Goal: Task Accomplishment & Management: Use online tool/utility

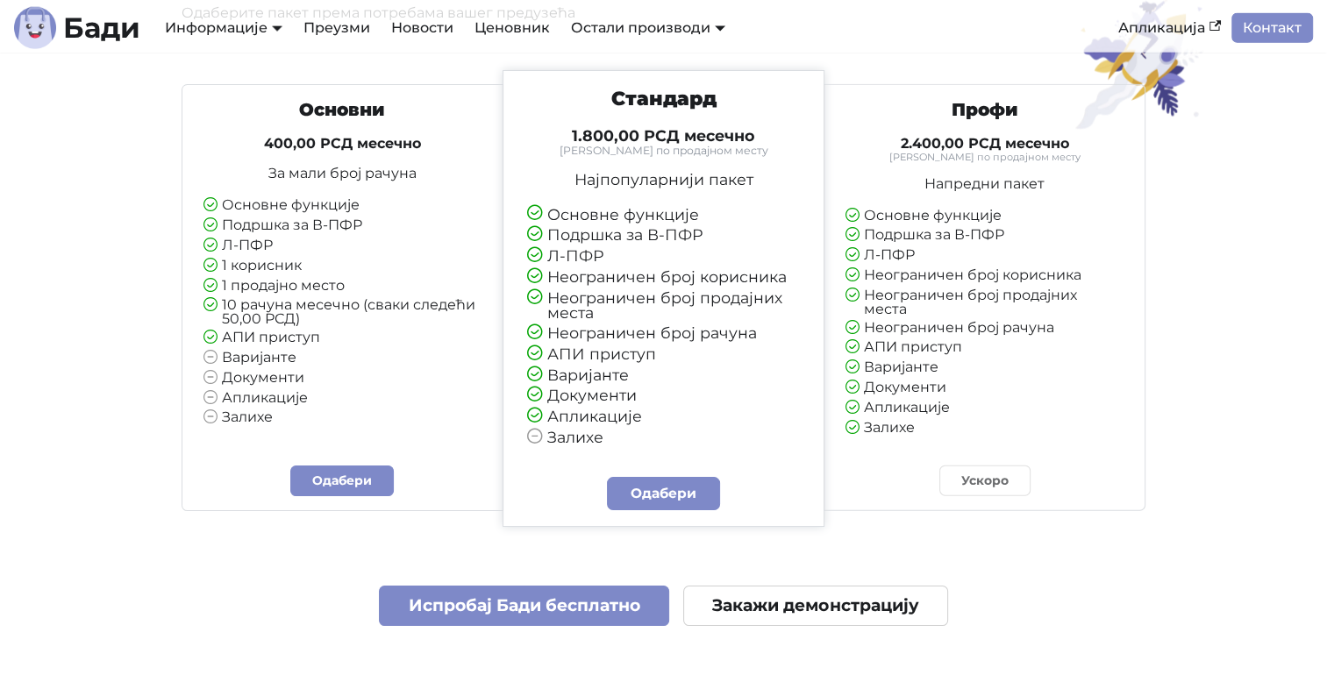
scroll to position [4297, 0]
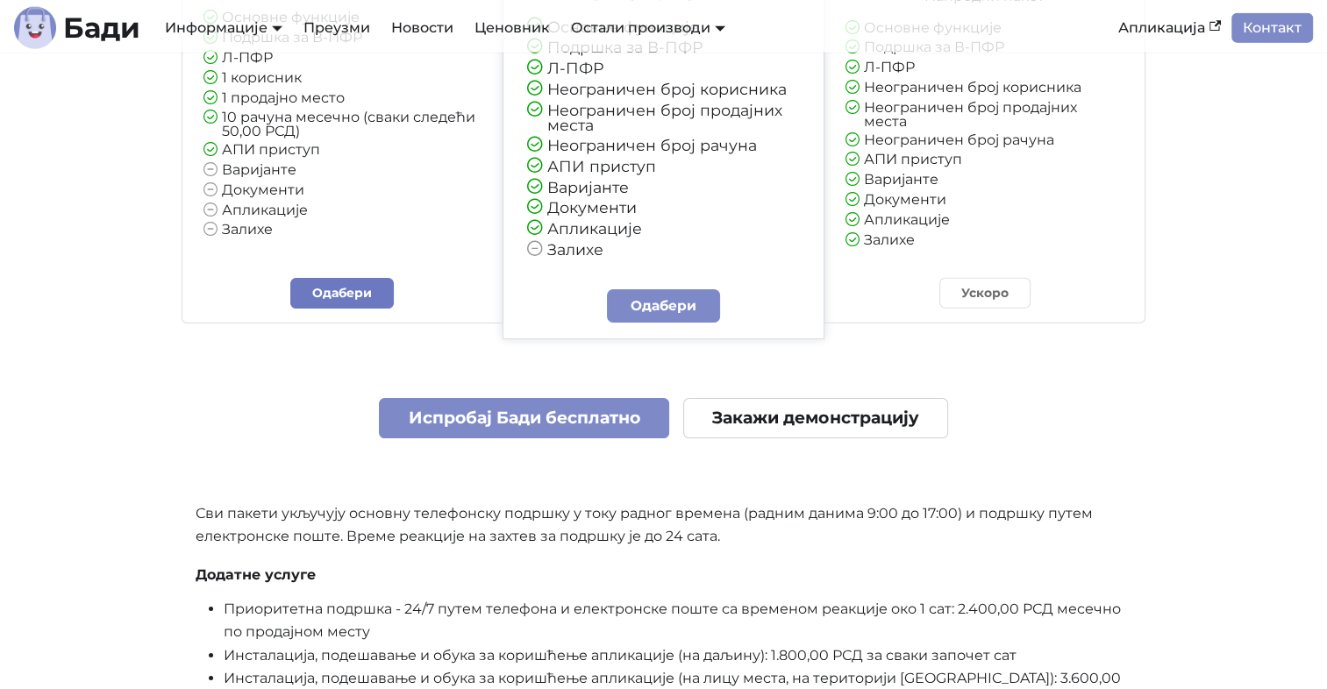
click at [339, 302] on link "Одабери" at bounding box center [341, 293] width 103 height 31
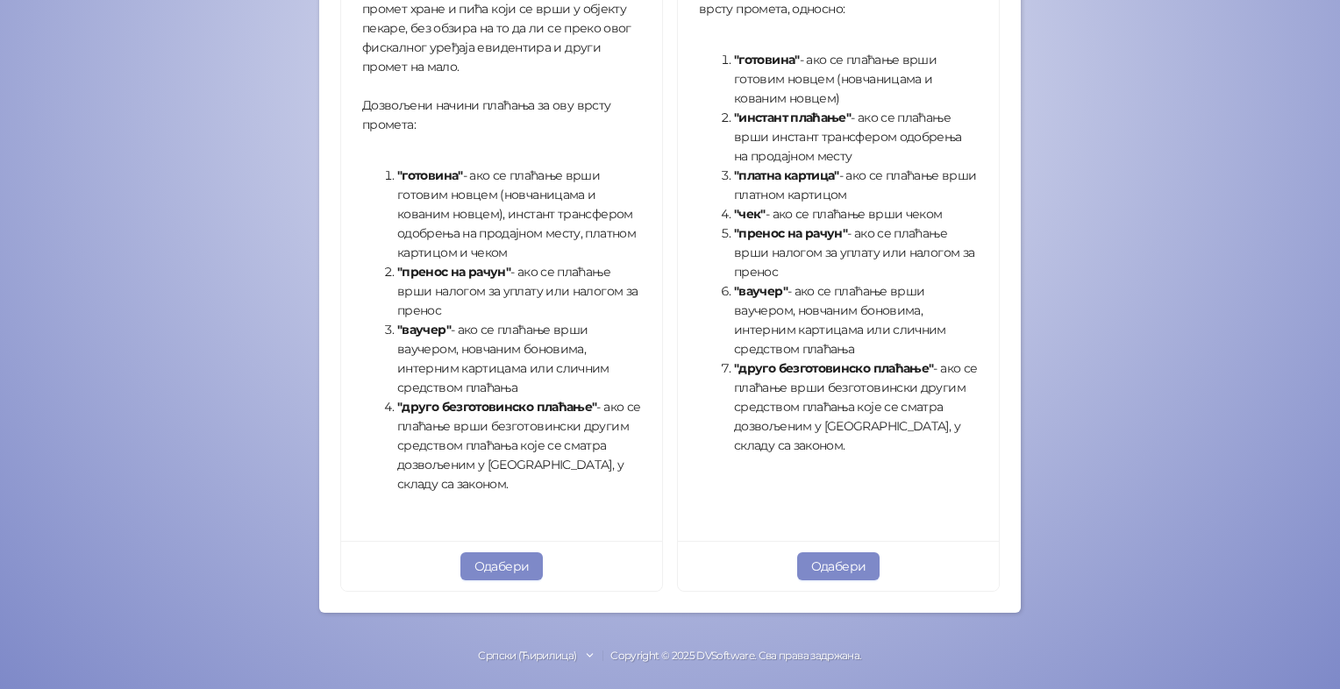
scroll to position [585, 0]
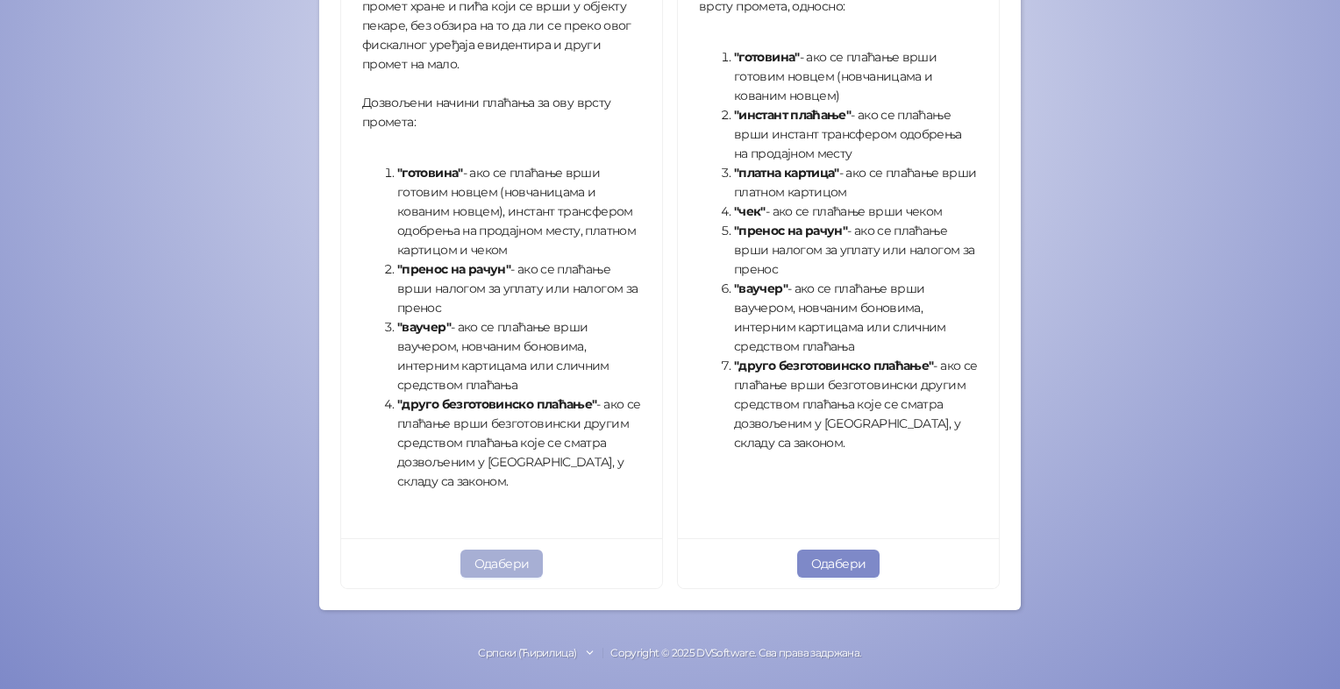
click at [498, 566] on button "Одабери" at bounding box center [501, 564] width 83 height 28
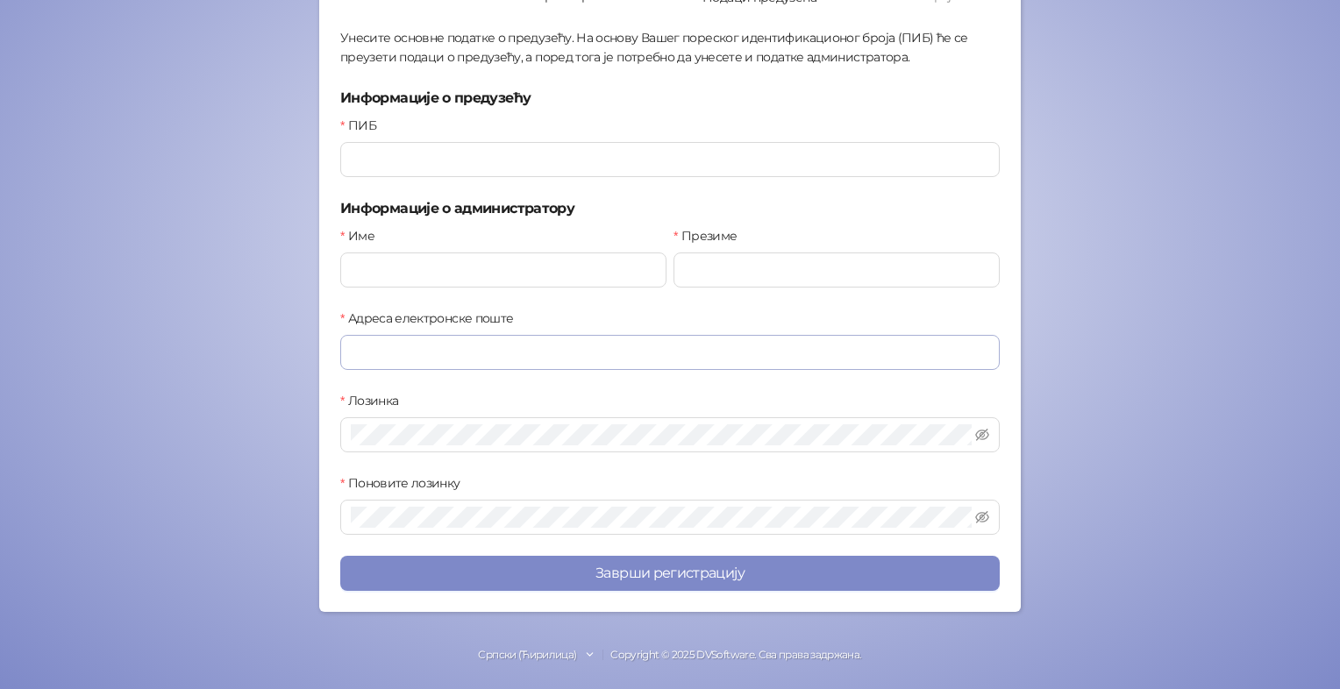
scroll to position [39, 0]
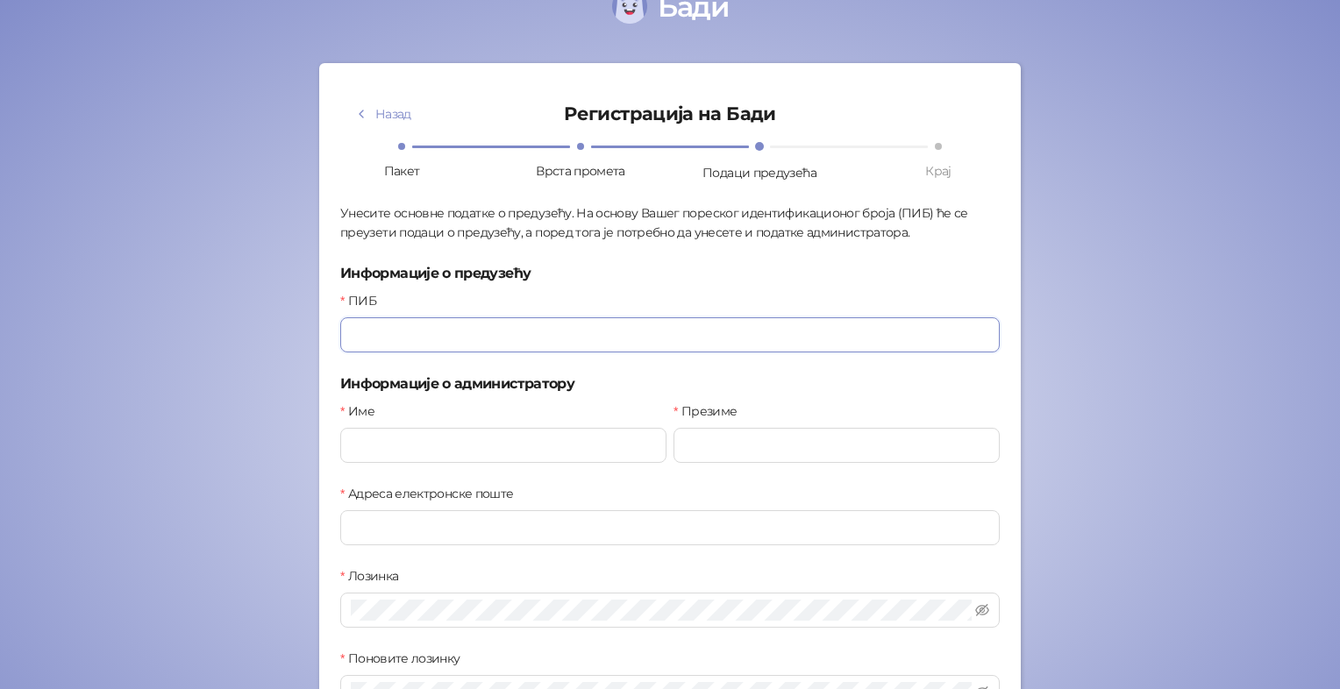
click at [361, 329] on input "ПИБ" at bounding box center [669, 334] width 659 height 35
paste input "*********"
type input "*********"
click at [374, 448] on input "Име" at bounding box center [503, 445] width 326 height 35
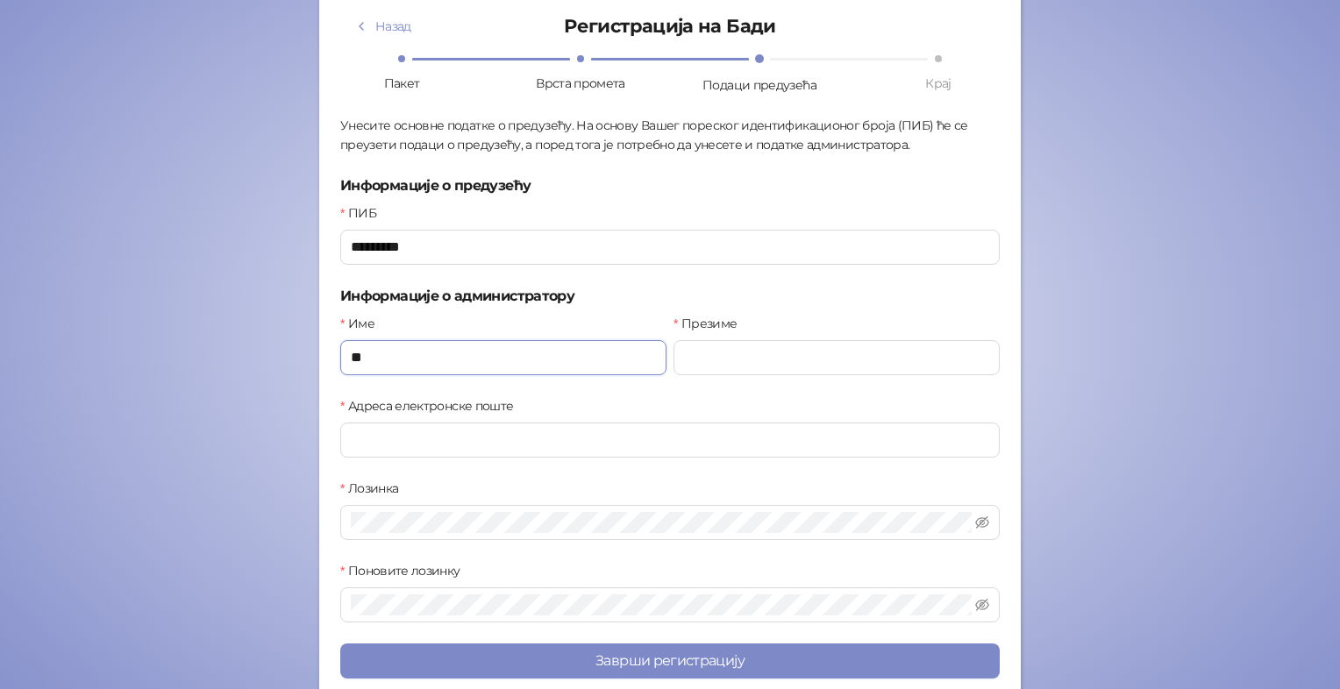
type input "*"
type input "*****"
click at [730, 360] on input "Презиме" at bounding box center [837, 357] width 326 height 35
type input "*****"
click at [415, 442] on input "Адреса електронске поште" at bounding box center [669, 440] width 659 height 35
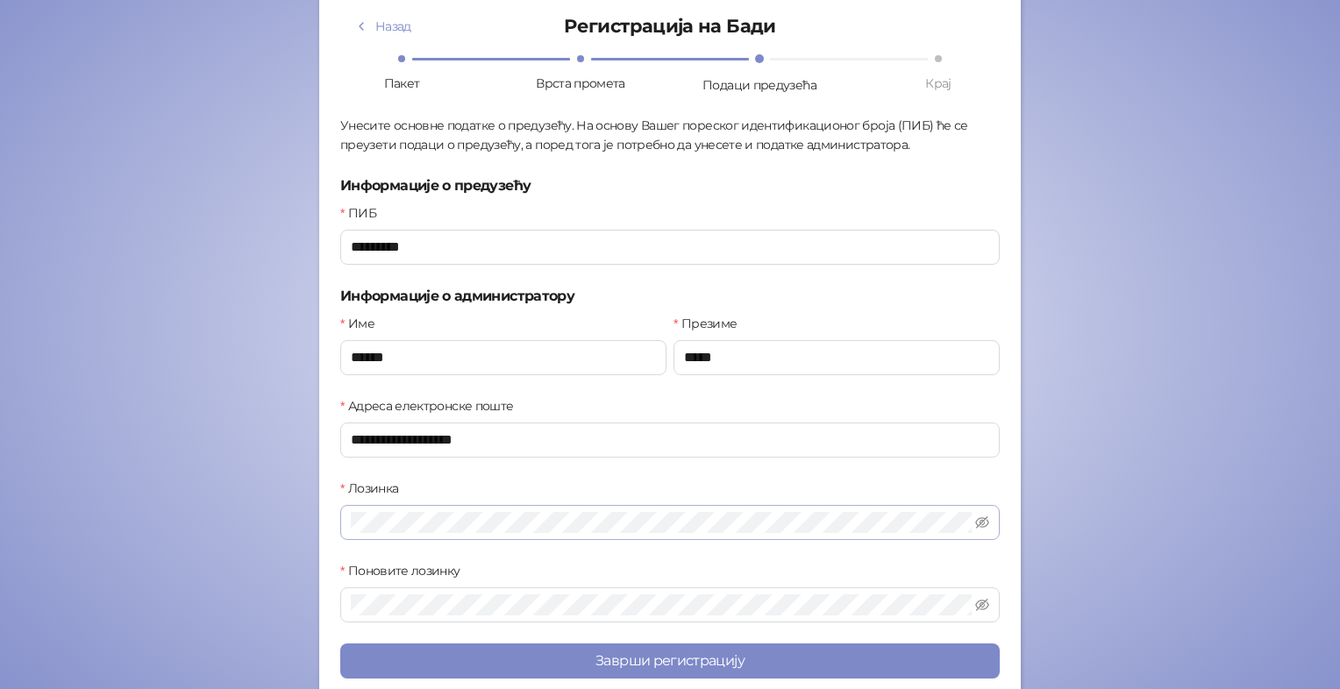
click at [393, 531] on span at bounding box center [669, 522] width 659 height 35
click at [978, 522] on icon "eye-invisible" at bounding box center [982, 523] width 14 height 14
click at [975, 603] on icon "eye-invisible" at bounding box center [982, 605] width 14 height 14
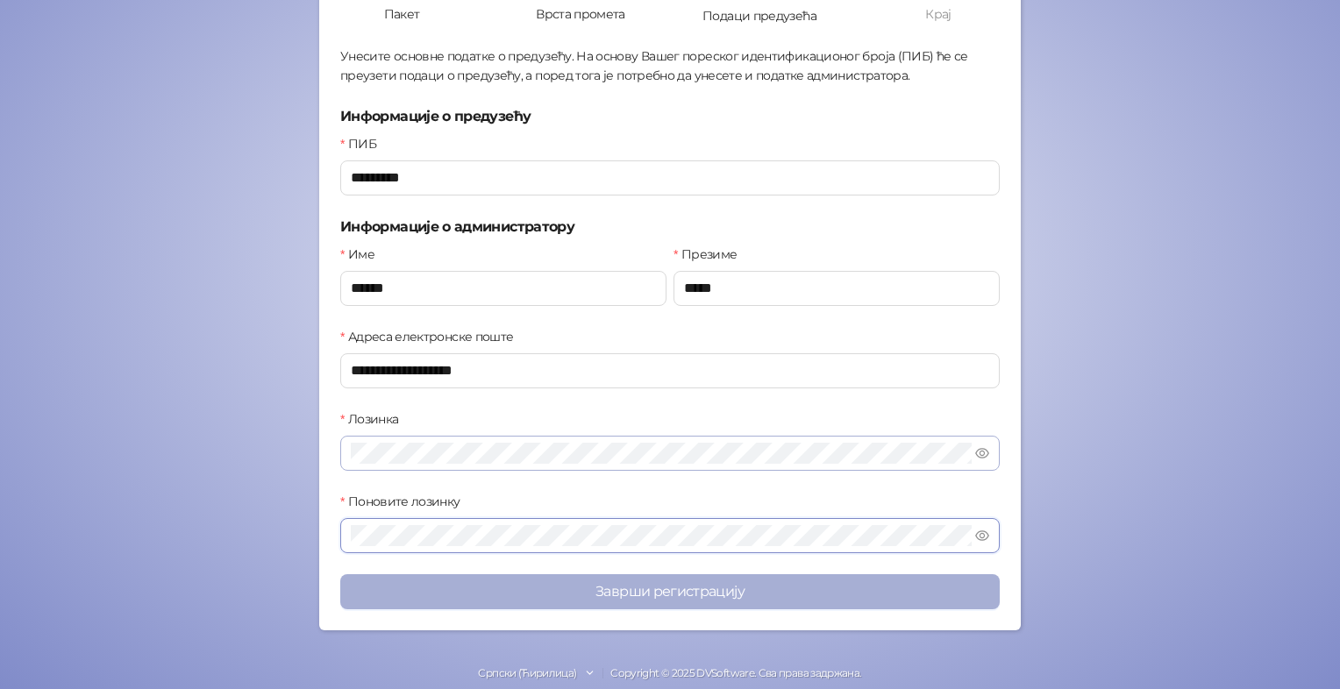
scroll to position [214, 0]
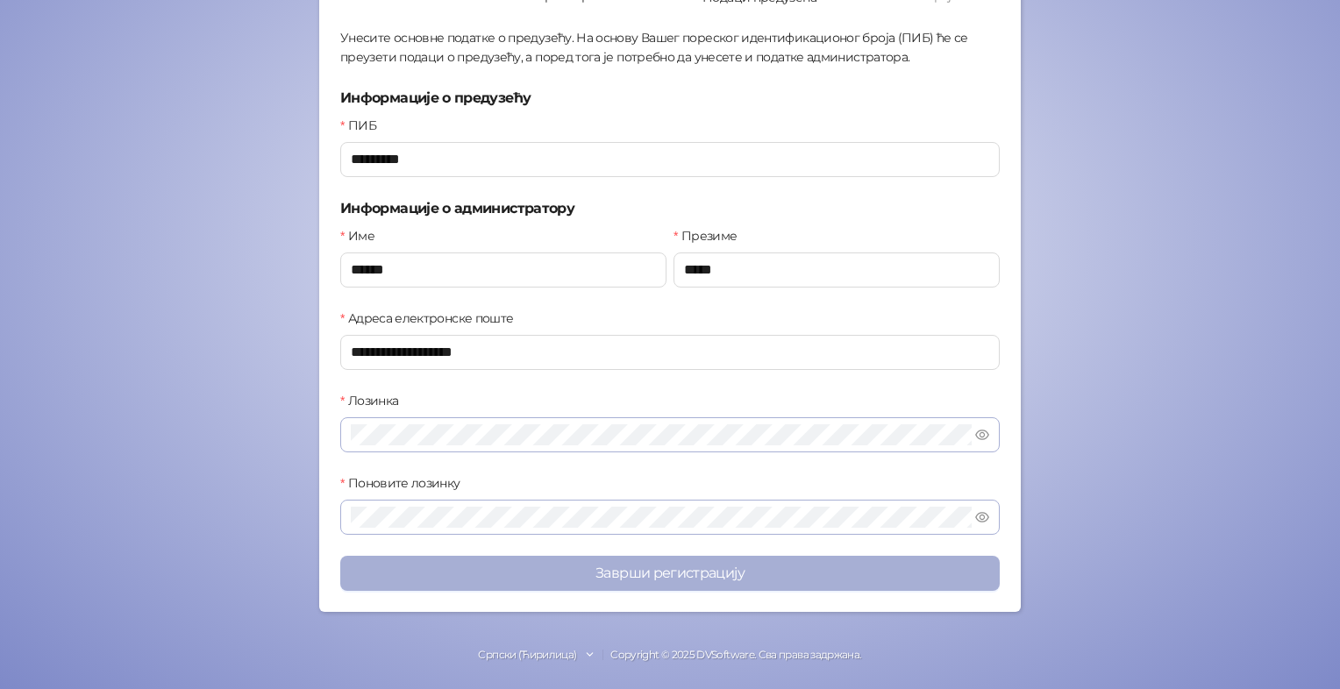
click at [659, 575] on button "Заврши регистрацију" at bounding box center [669, 573] width 659 height 35
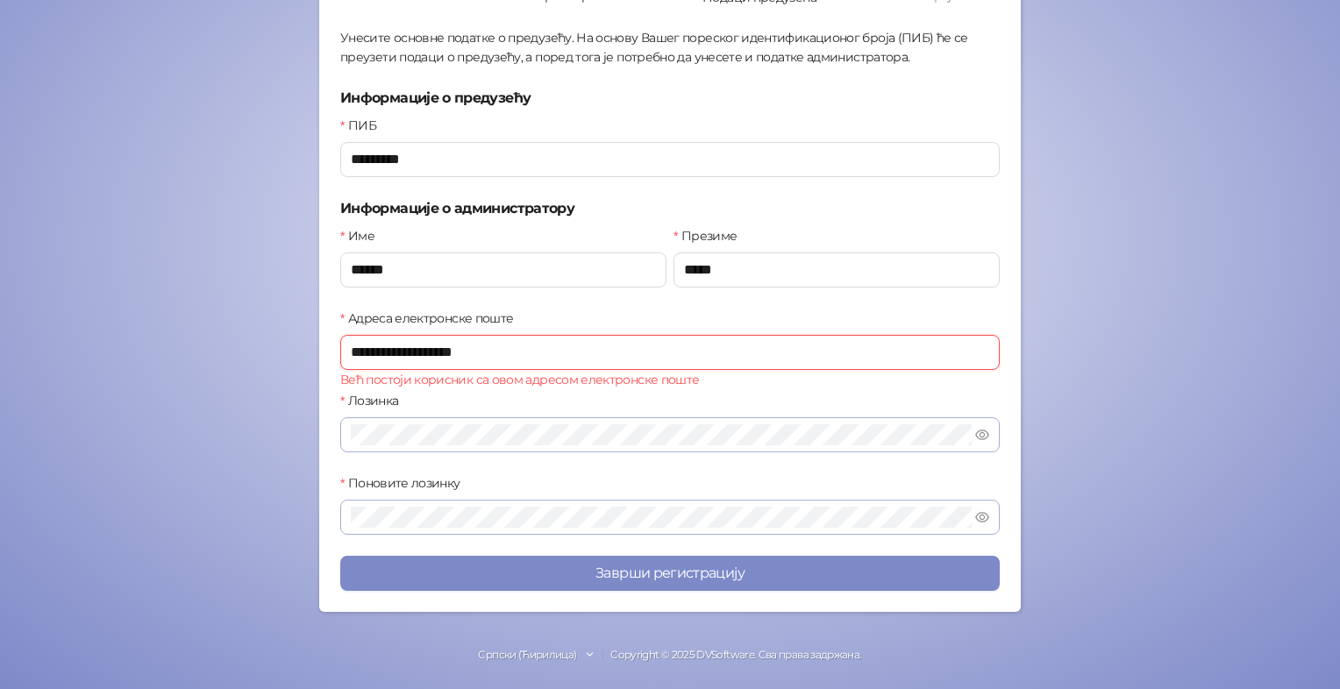
drag, startPoint x: 490, startPoint y: 349, endPoint x: 305, endPoint y: 350, distance: 185.0
click at [305, 350] on div "Бади Назад Регистрација на Бади Пакет Врста промета Подаци предузећа Крај Унеси…" at bounding box center [670, 239] width 1340 height 906
paste input "text"
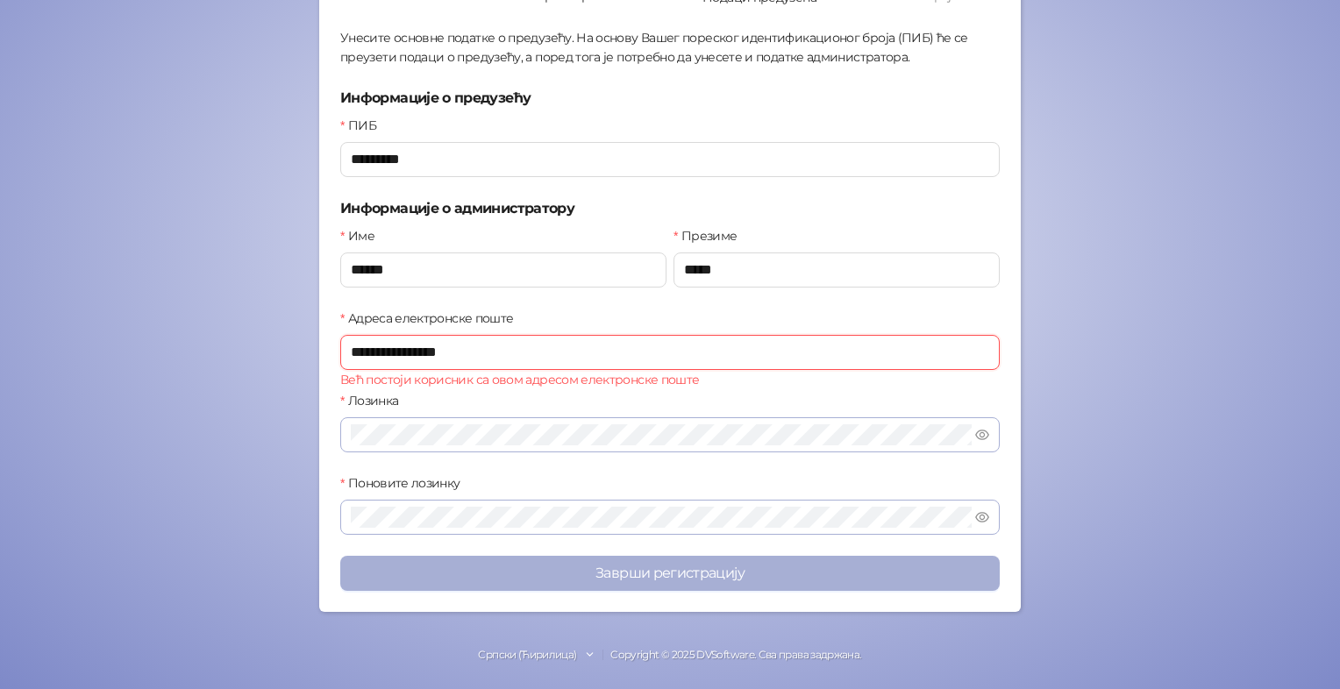
type input "**********"
click at [641, 571] on button "Заврши регистрацију" at bounding box center [669, 573] width 659 height 35
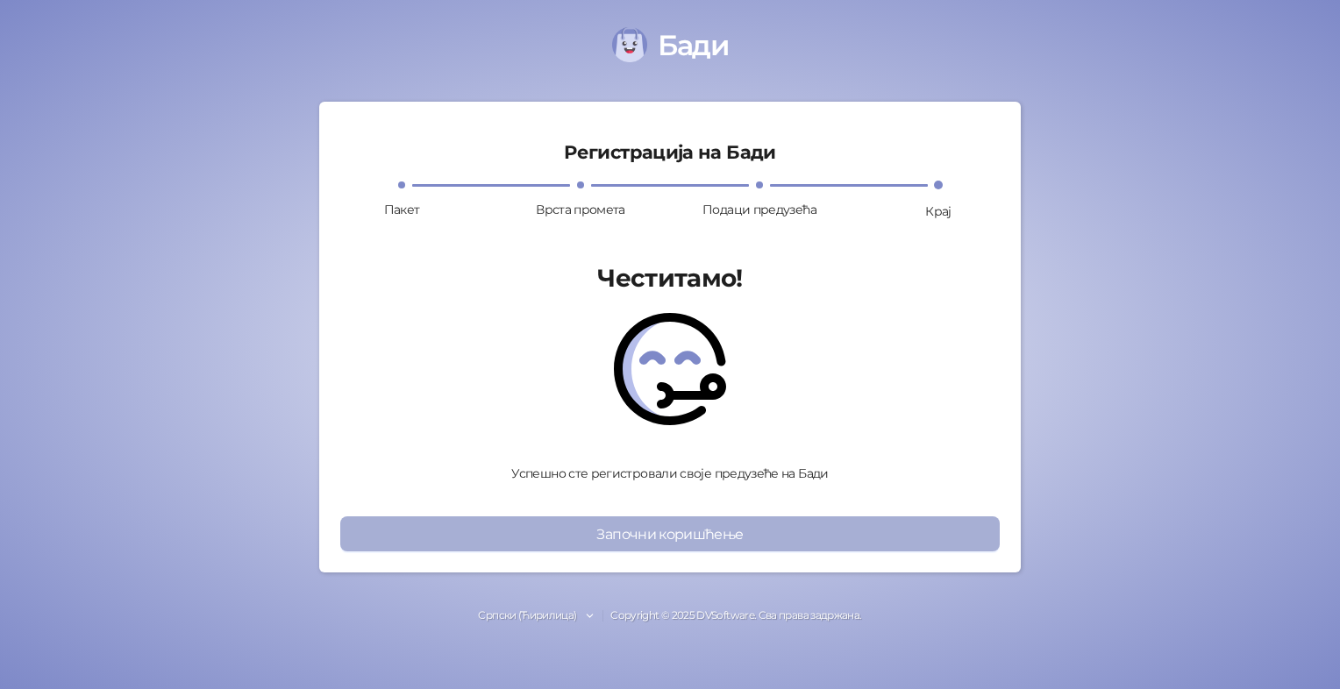
click at [649, 538] on button "Започни коришћење" at bounding box center [669, 534] width 659 height 35
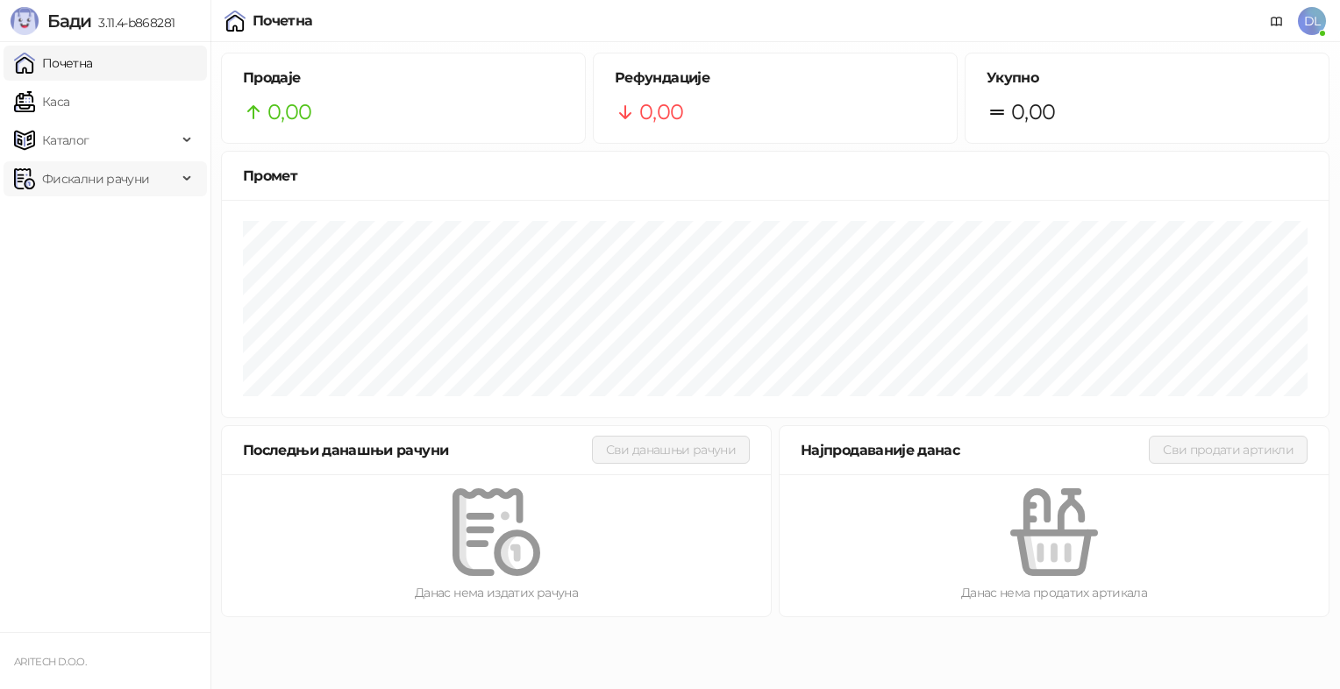
click at [56, 181] on span "Фискални рачуни" at bounding box center [95, 178] width 107 height 35
click at [53, 139] on span "Каталог" at bounding box center [65, 140] width 47 height 35
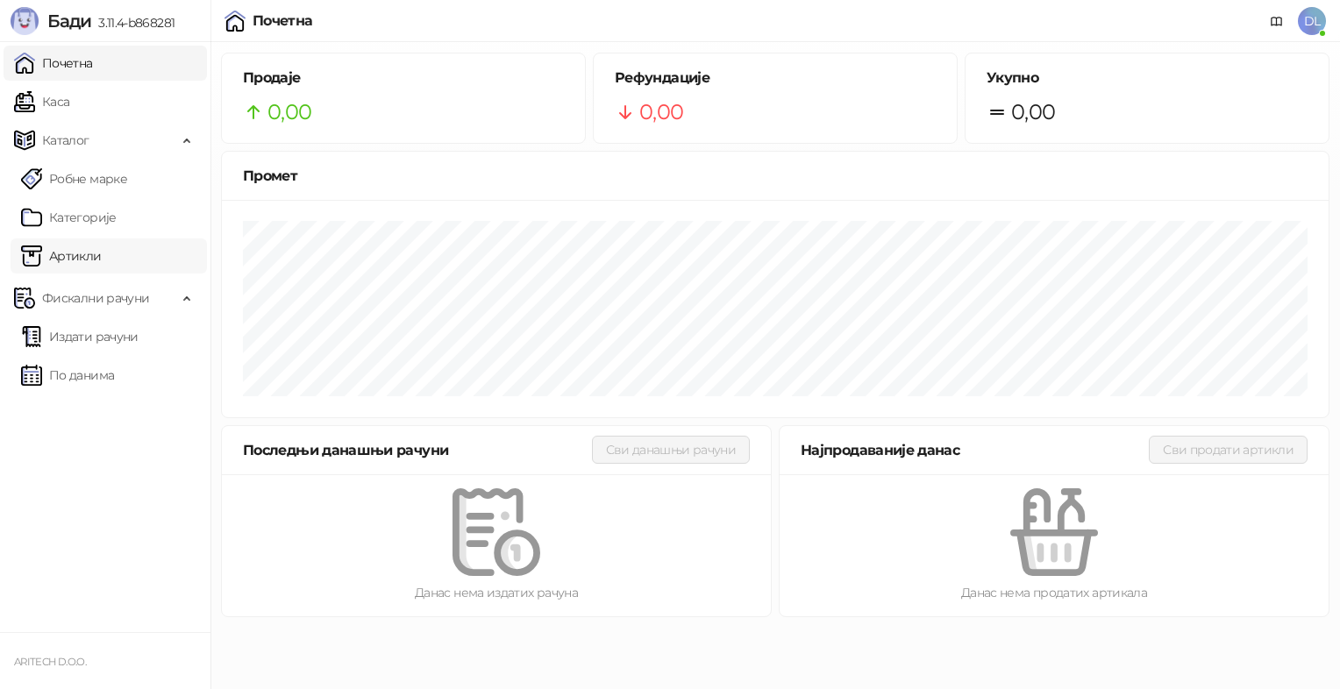
click at [55, 258] on link "Артикли" at bounding box center [61, 256] width 81 height 35
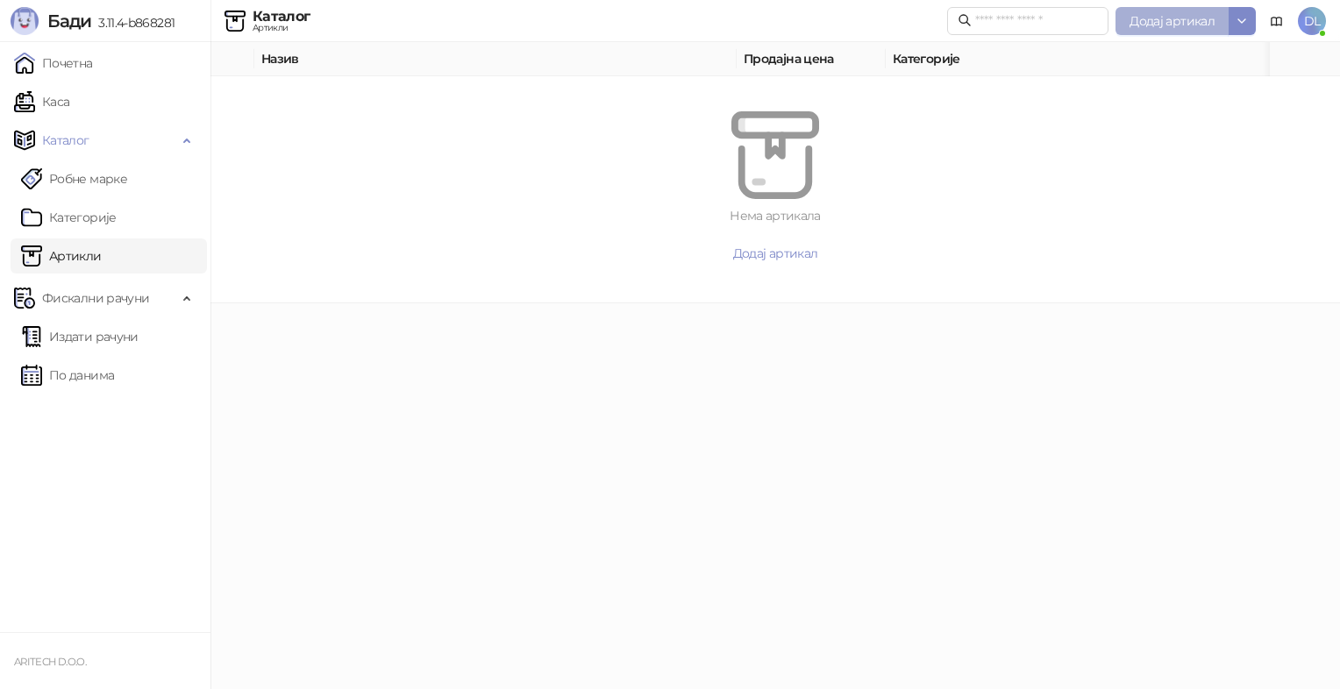
click at [1166, 24] on span "Додај артикал" at bounding box center [1172, 21] width 85 height 16
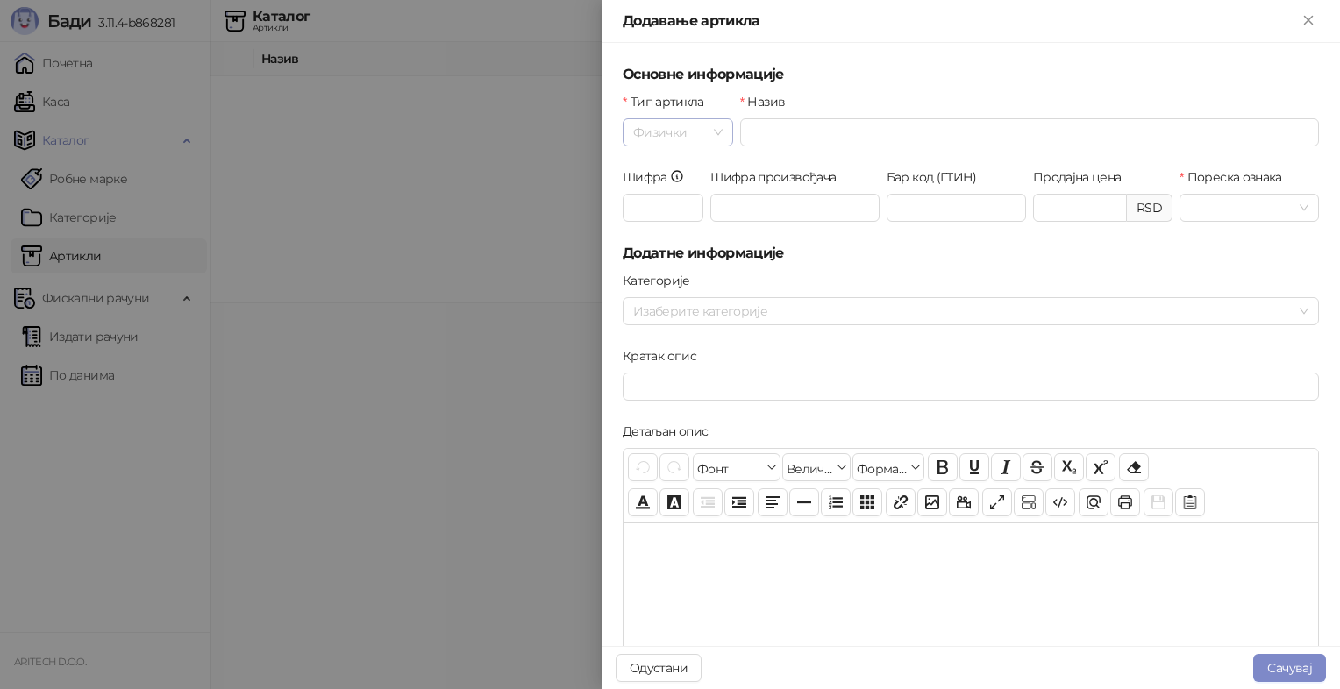
click at [718, 131] on span "Физички" at bounding box center [677, 132] width 89 height 26
click at [758, 135] on input "Назив" at bounding box center [1029, 132] width 579 height 28
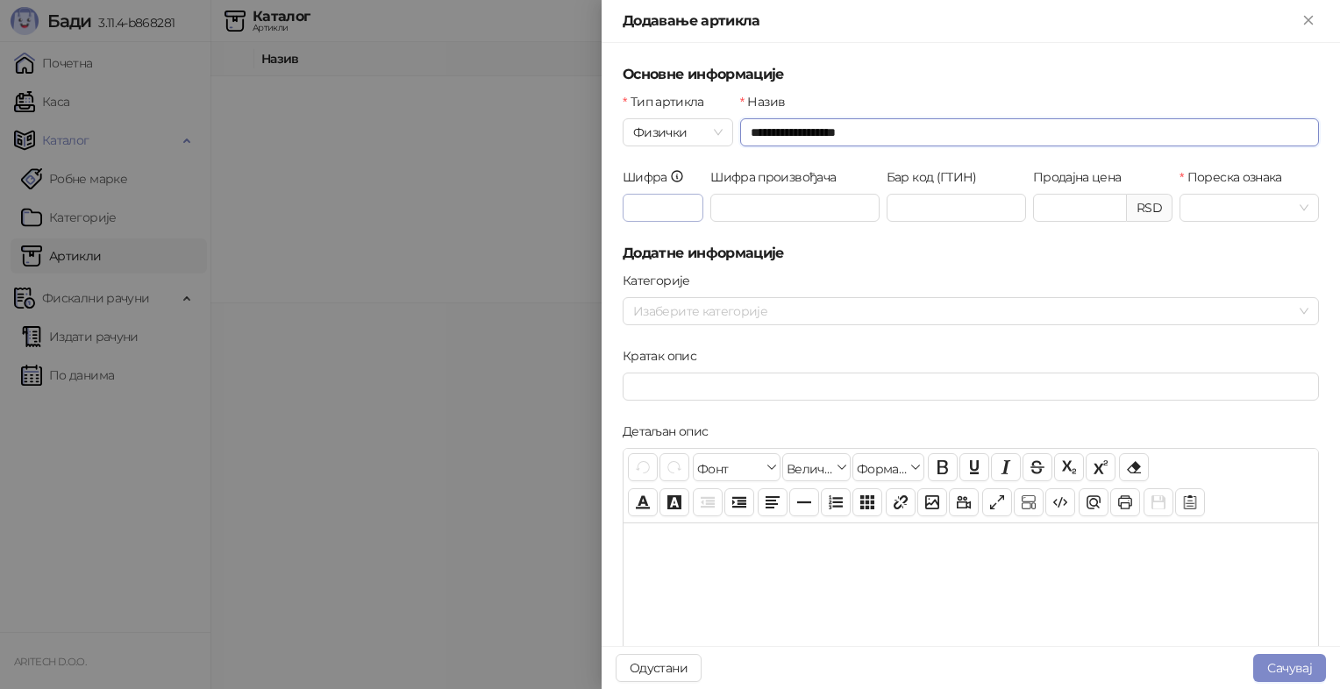
type input "**********"
click at [665, 211] on input "Шифра" at bounding box center [663, 208] width 81 height 28
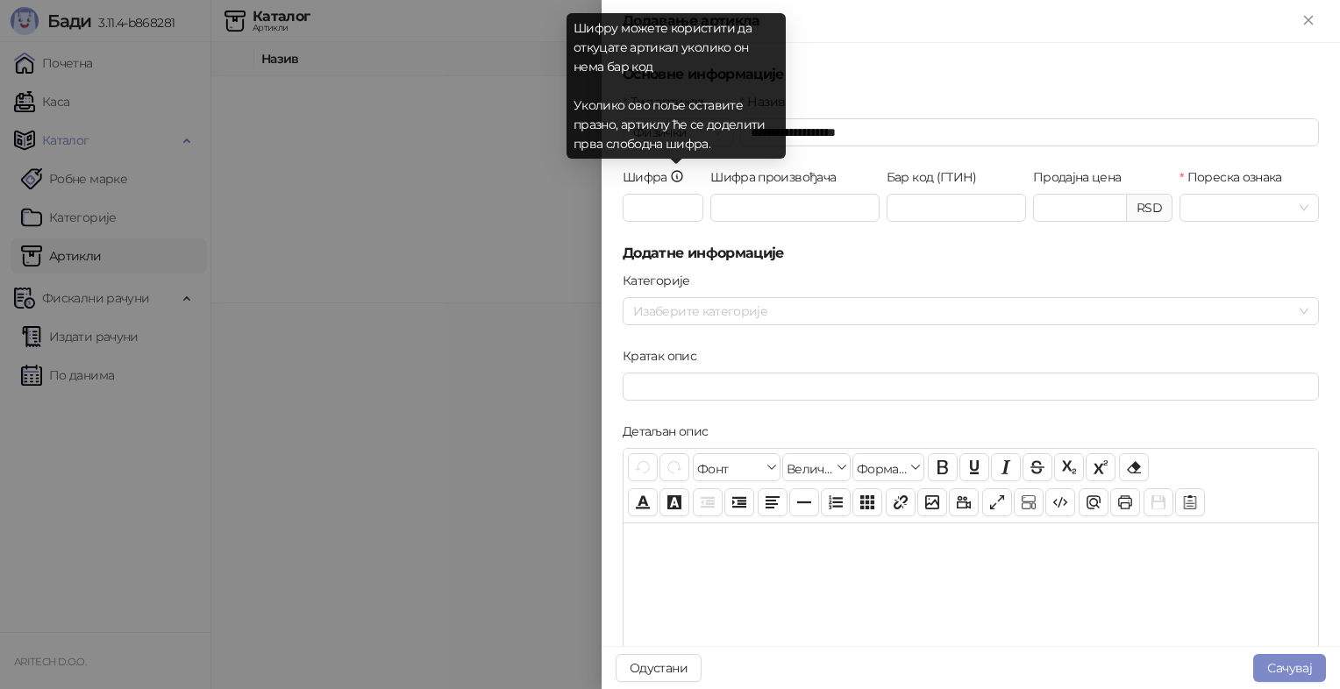
click at [674, 177] on icon at bounding box center [677, 176] width 14 height 14
click at [674, 194] on input "Шифра" at bounding box center [663, 208] width 81 height 28
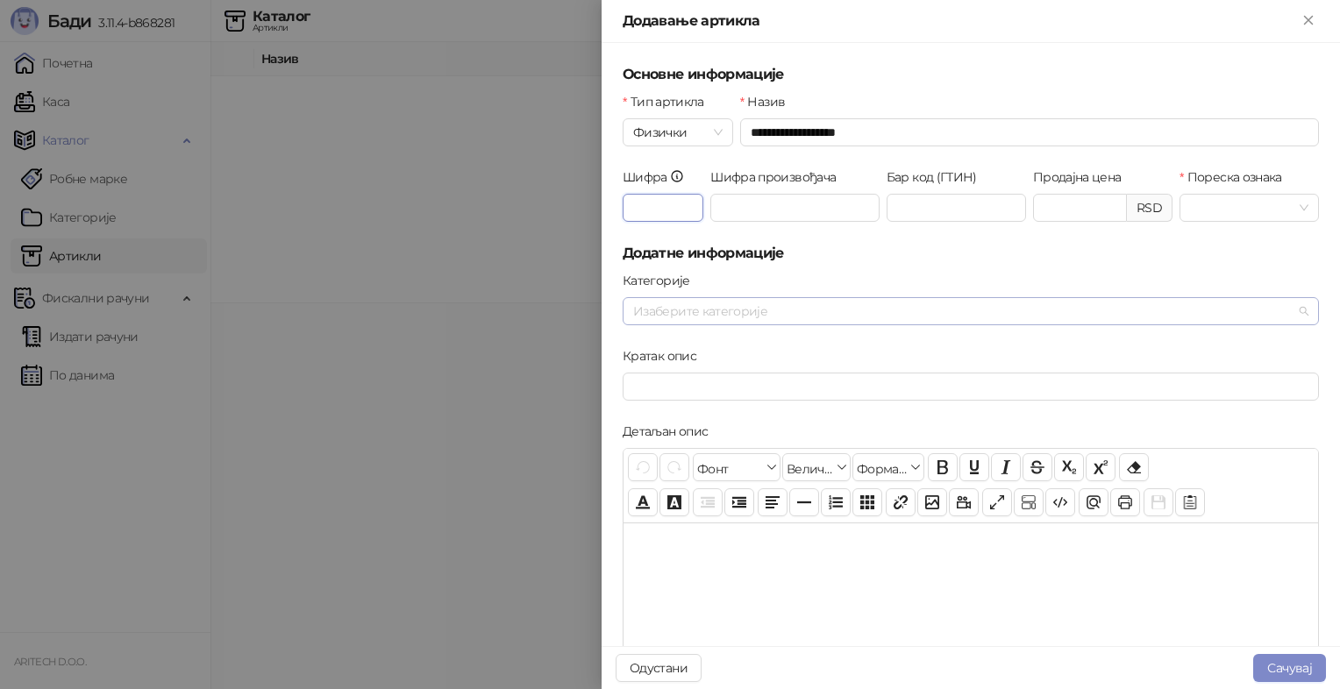
click at [688, 317] on div at bounding box center [961, 311] width 671 height 25
click at [676, 379] on input "Кратак опис" at bounding box center [971, 387] width 696 height 28
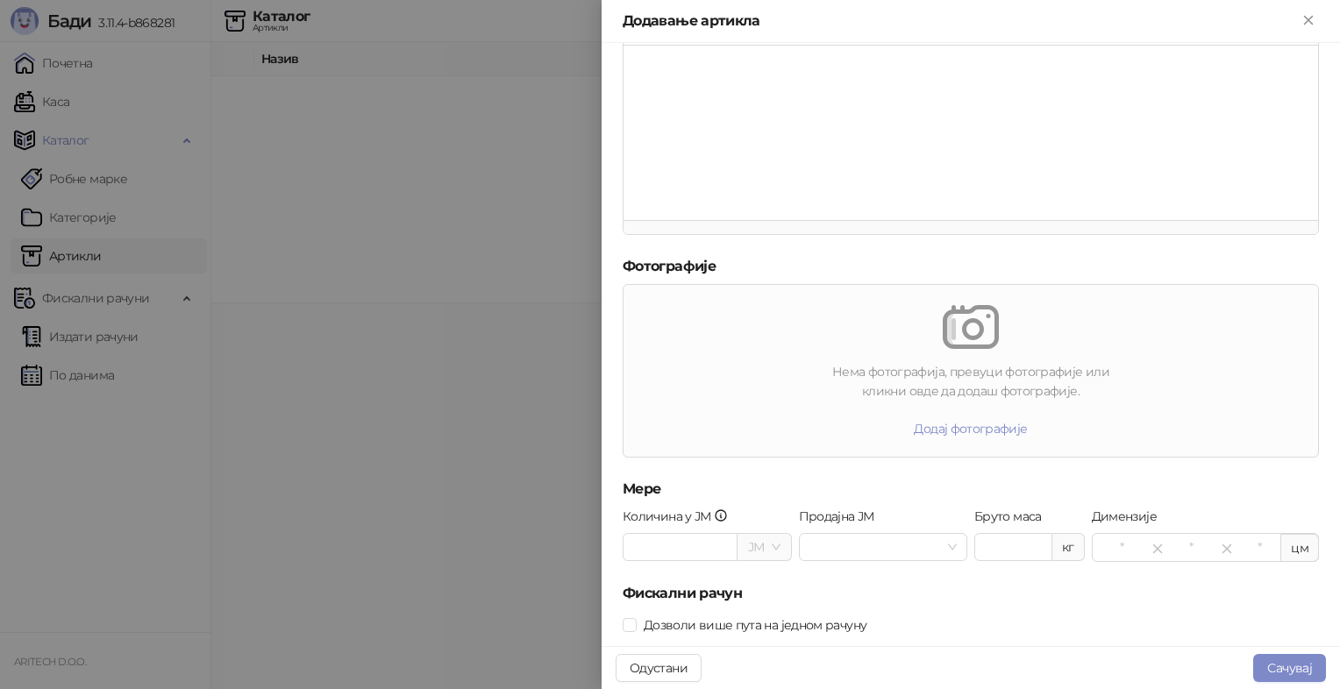
scroll to position [511, 0]
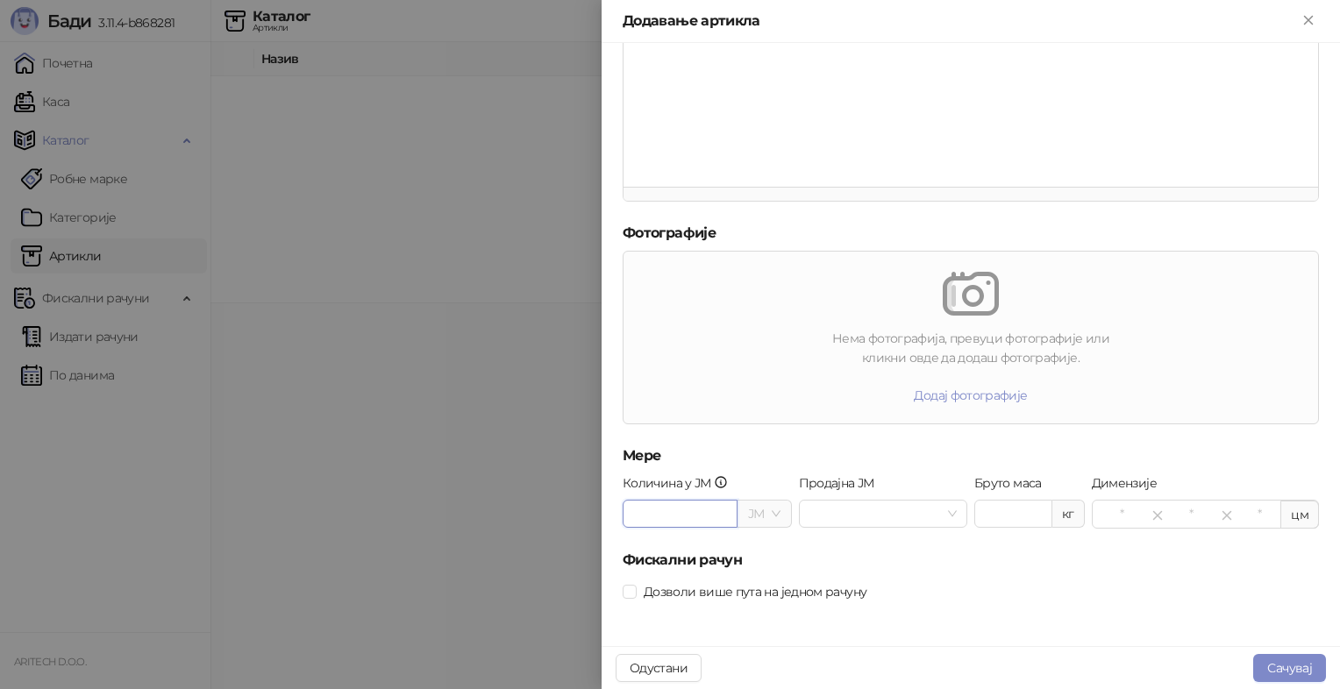
click at [673, 516] on input "Количина у ЈМ" at bounding box center [680, 514] width 113 height 26
click at [687, 518] on input "Количина у ЈМ" at bounding box center [680, 514] width 113 height 26
click at [687, 517] on input "Количина у ЈМ" at bounding box center [680, 514] width 113 height 26
click at [682, 517] on input "Количина у ЈМ" at bounding box center [680, 514] width 113 height 26
type input "*"
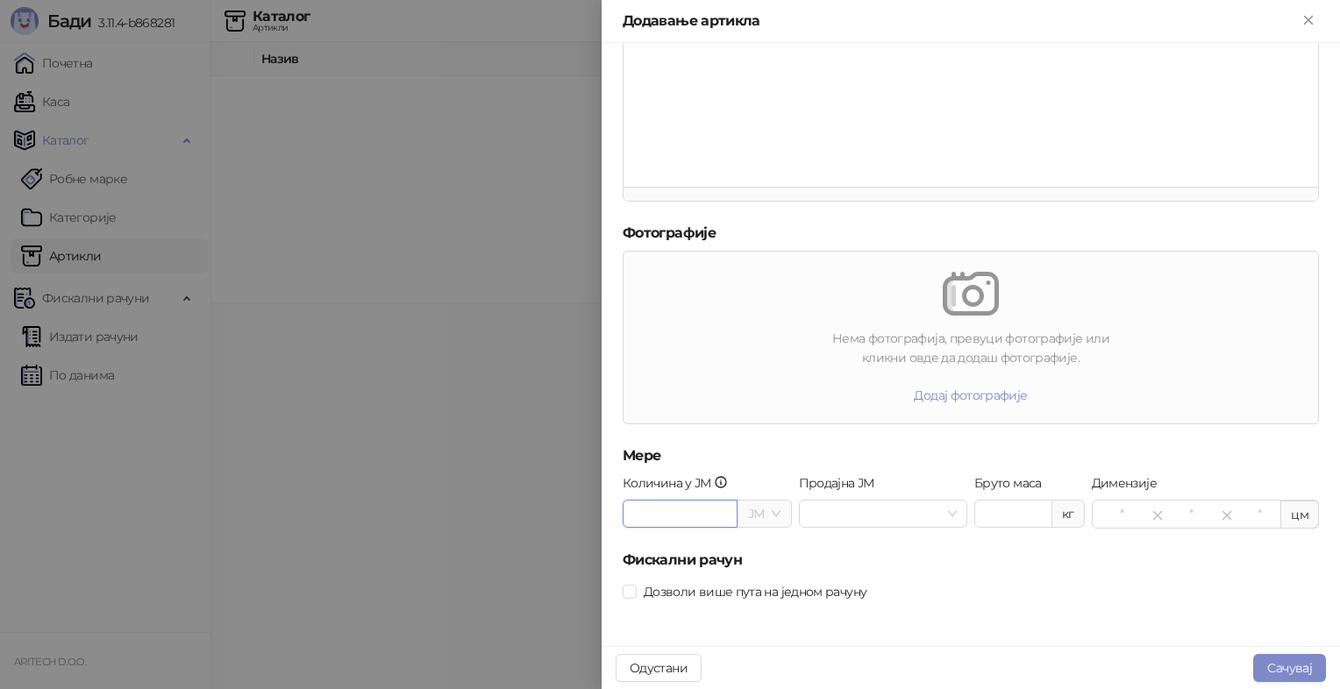
click at [770, 517] on span at bounding box center [764, 514] width 32 height 26
type input "*"
click at [770, 517] on span at bounding box center [764, 514] width 32 height 26
click at [949, 510] on span at bounding box center [883, 514] width 148 height 26
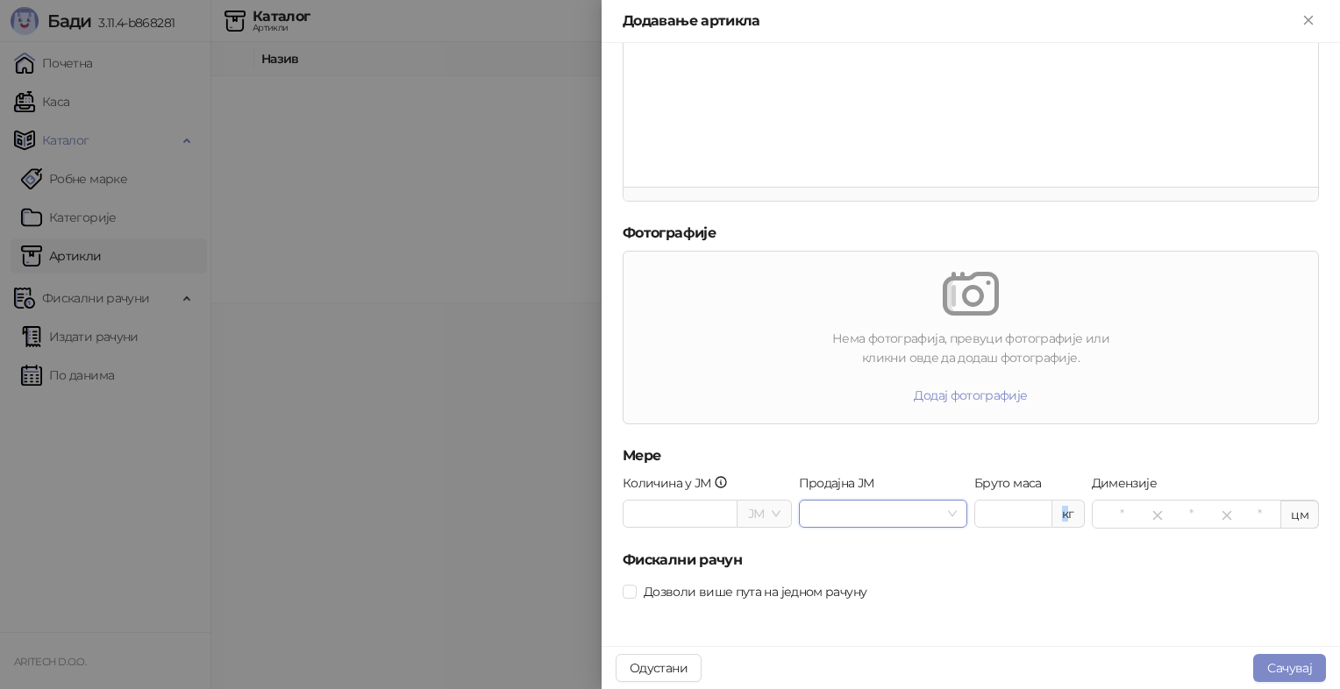
click at [1057, 510] on div "кг" at bounding box center [1068, 514] width 32 height 28
drag, startPoint x: 1057, startPoint y: 510, endPoint x: 1054, endPoint y: 546, distance: 36.1
click at [1054, 546] on div "Бруто маса кг" at bounding box center [1030, 512] width 118 height 76
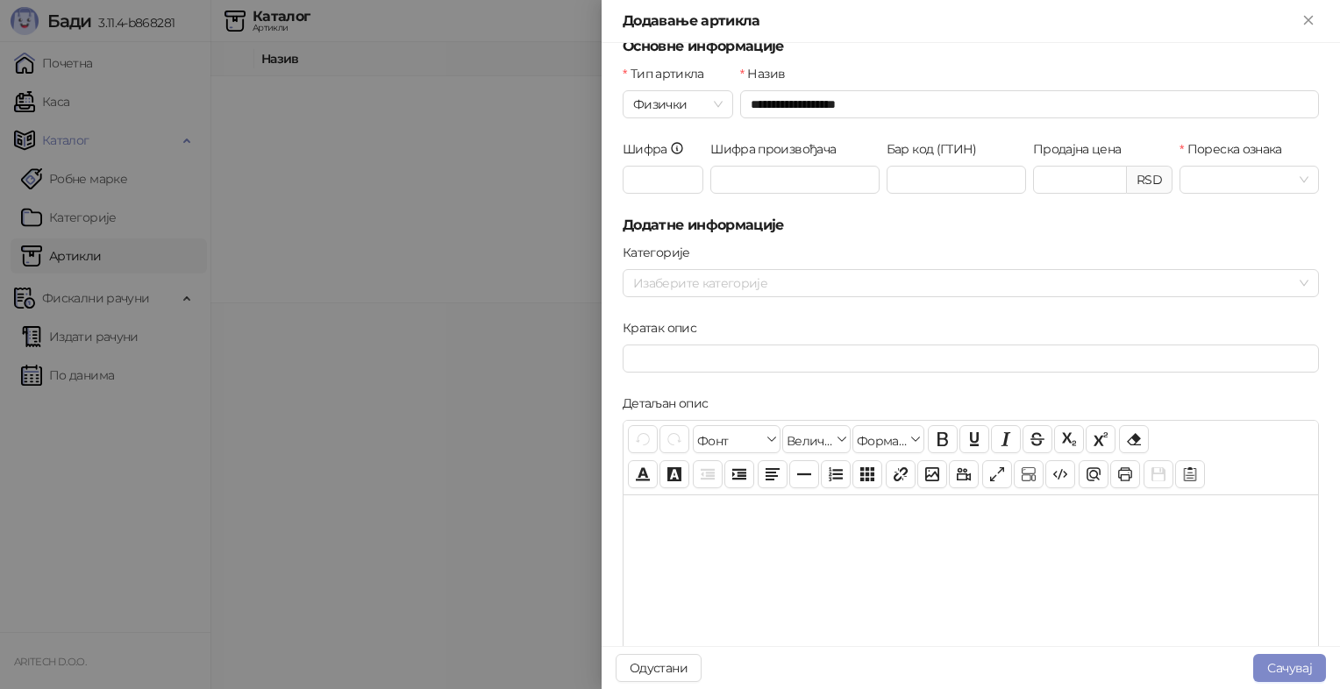
scroll to position [0, 0]
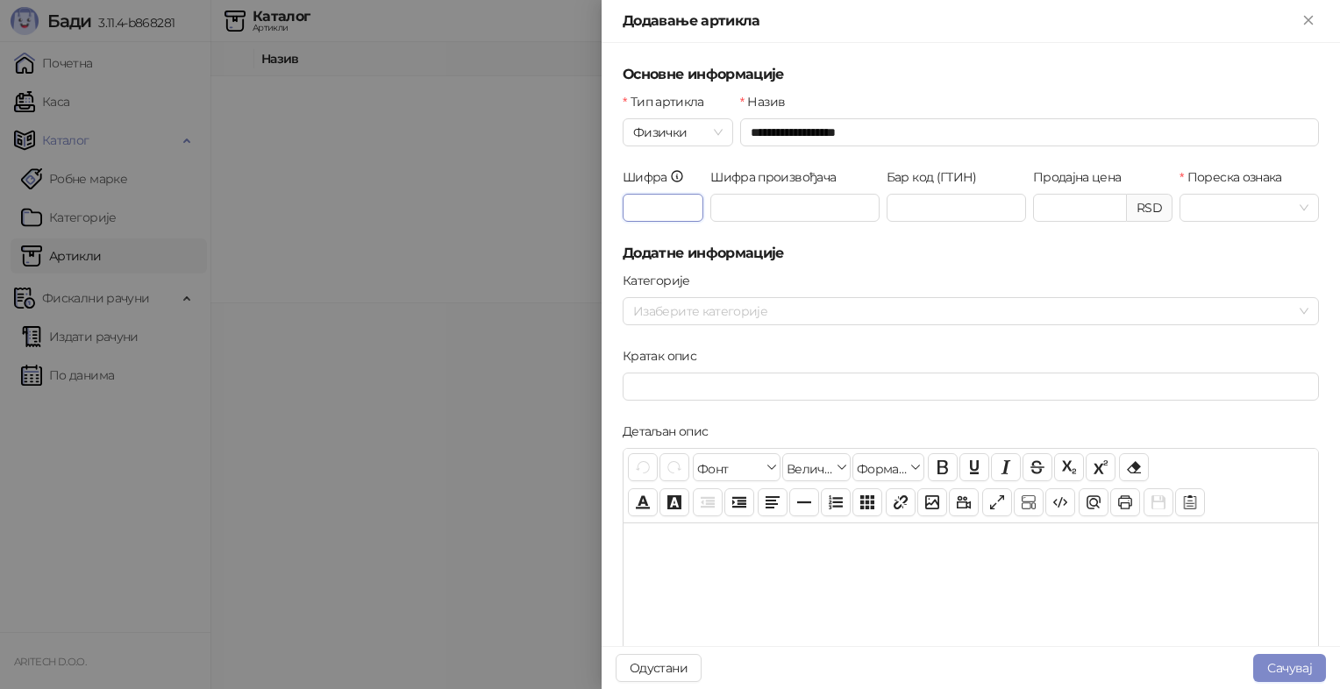
click at [667, 202] on input "Шифра" at bounding box center [663, 208] width 81 height 28
type input "*"
click at [738, 206] on input "Шифра произвођача" at bounding box center [794, 208] width 169 height 28
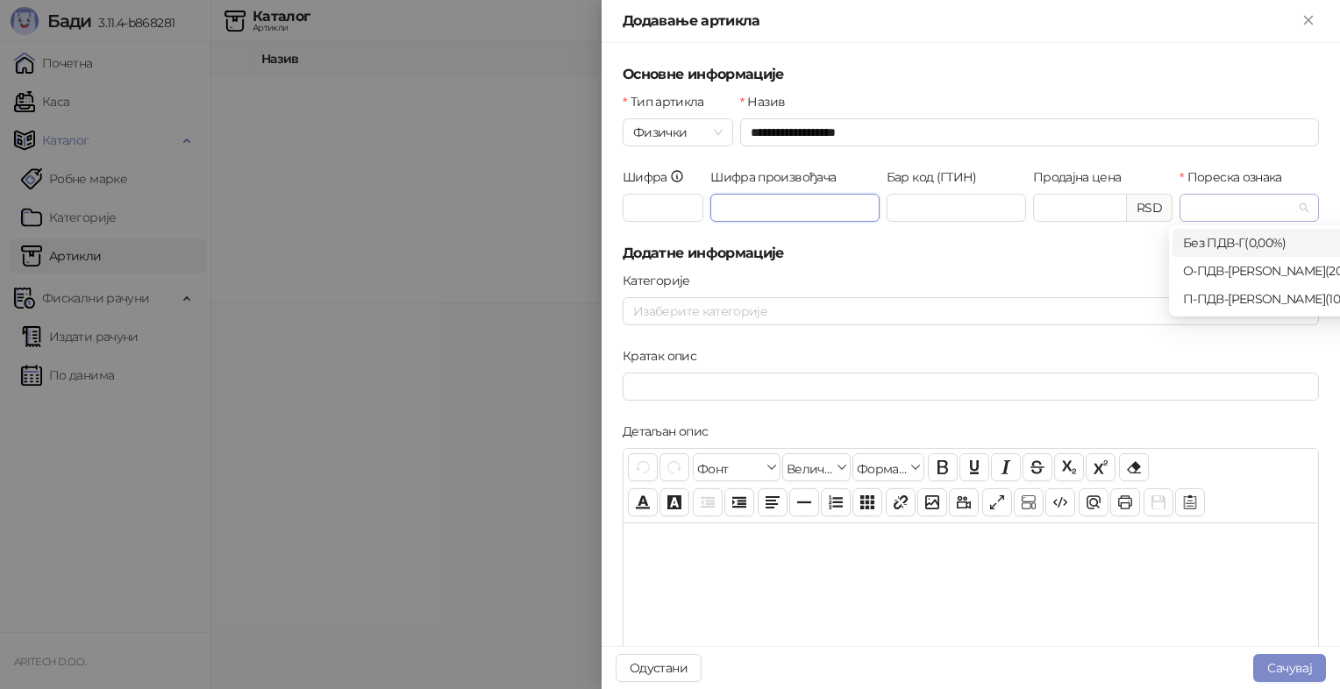
click at [1293, 211] on span at bounding box center [1249, 208] width 118 height 26
click at [1220, 246] on div "Без ПДВ - Г ( 0,00 %)" at bounding box center [1278, 242] width 190 height 19
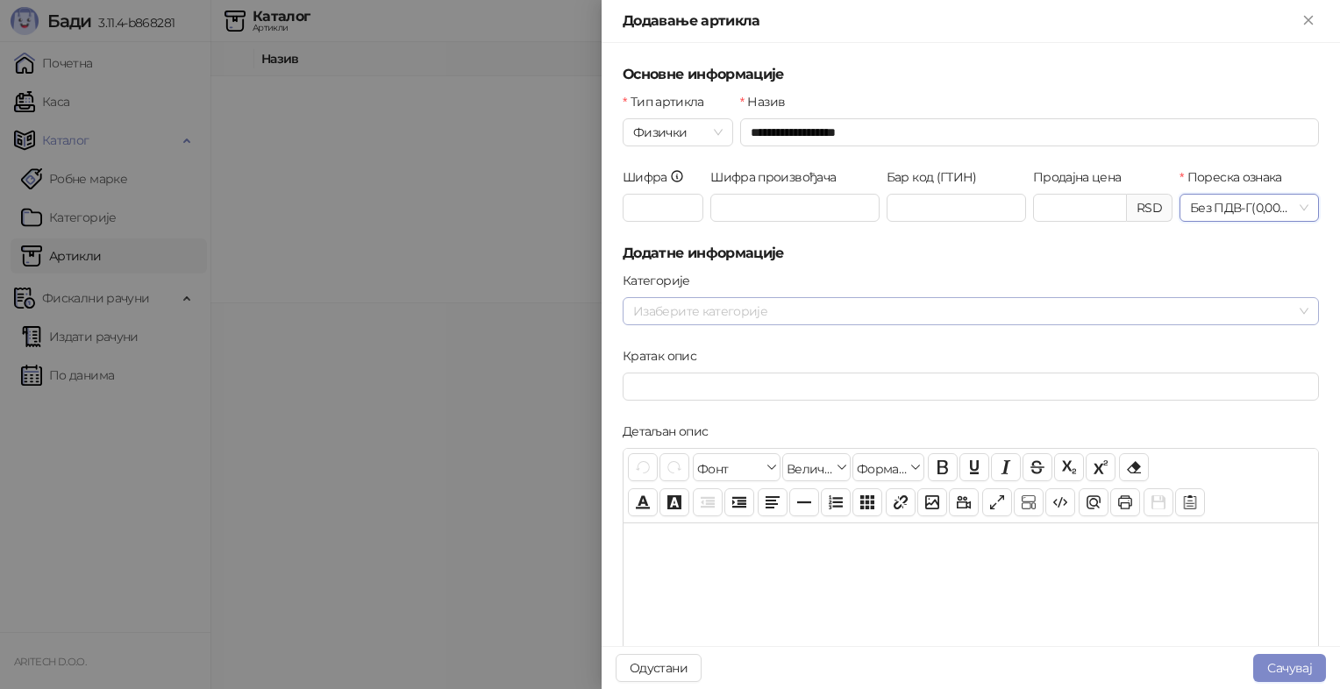
click at [835, 316] on div at bounding box center [961, 311] width 671 height 25
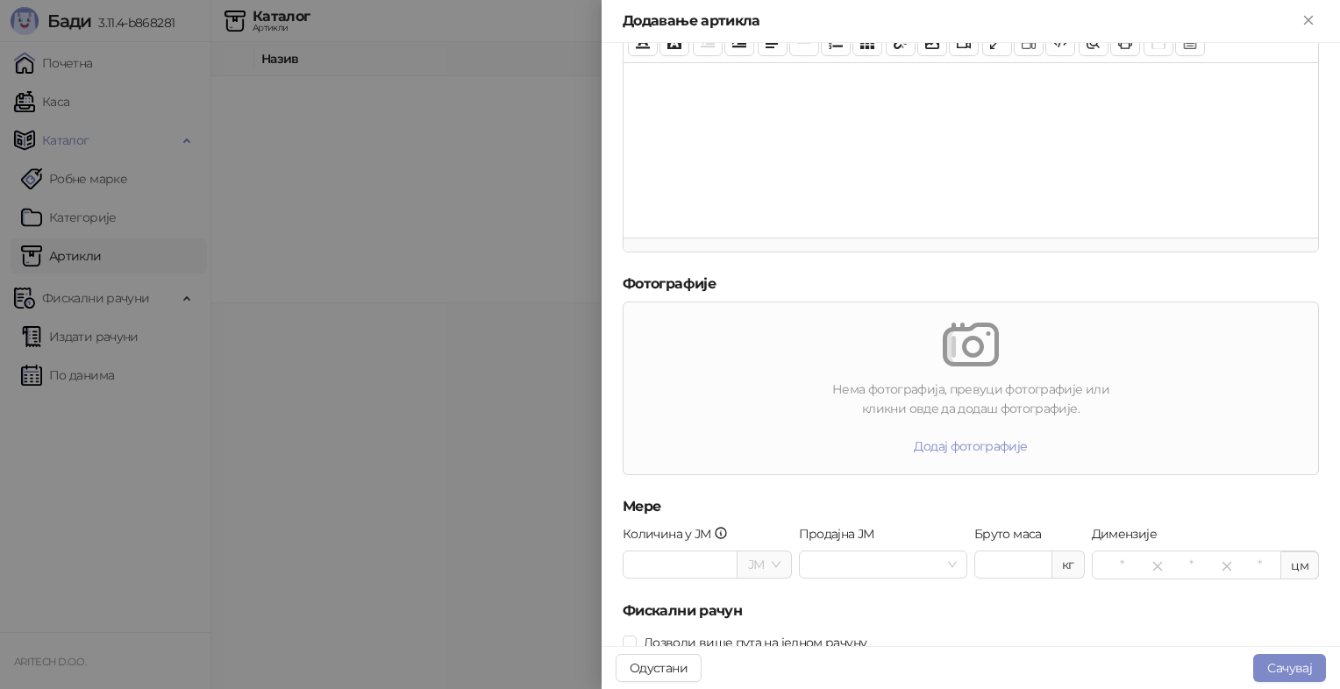
scroll to position [511, 0]
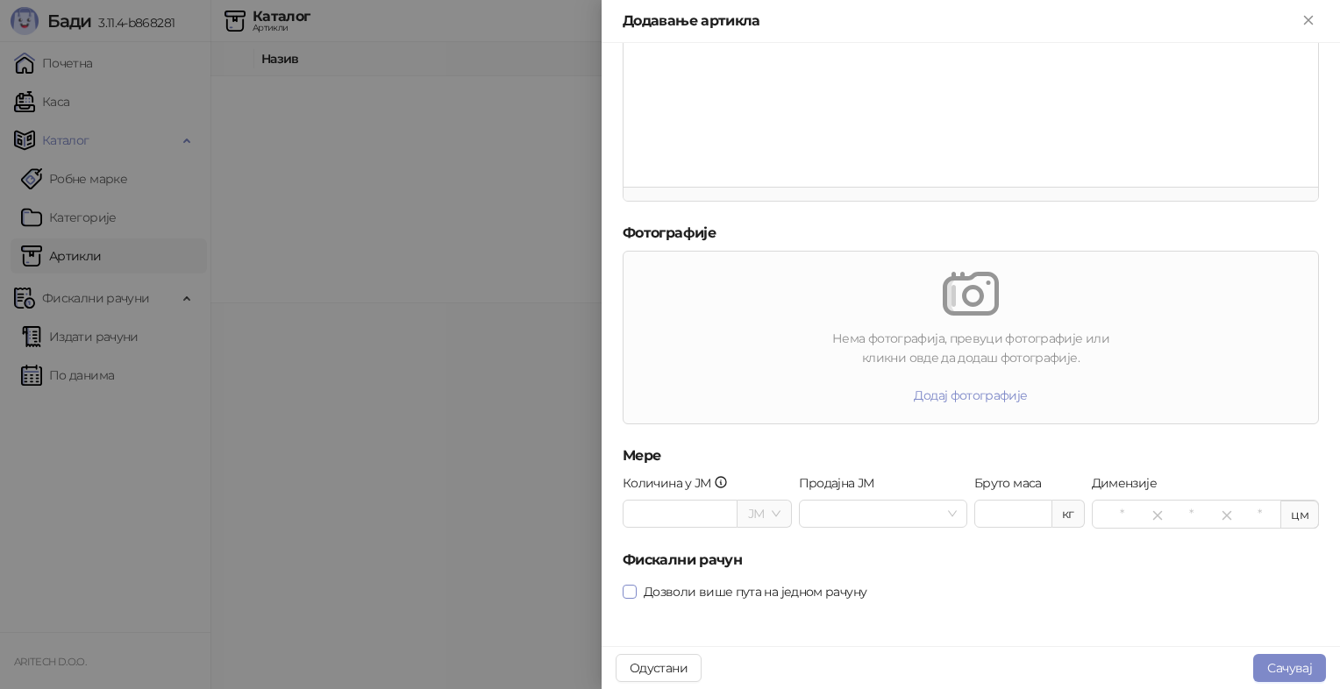
click at [796, 595] on span "Дозволи више пута на једном рачуну" at bounding box center [755, 591] width 237 height 19
click at [1280, 659] on button "Сачувај" at bounding box center [1289, 668] width 73 height 28
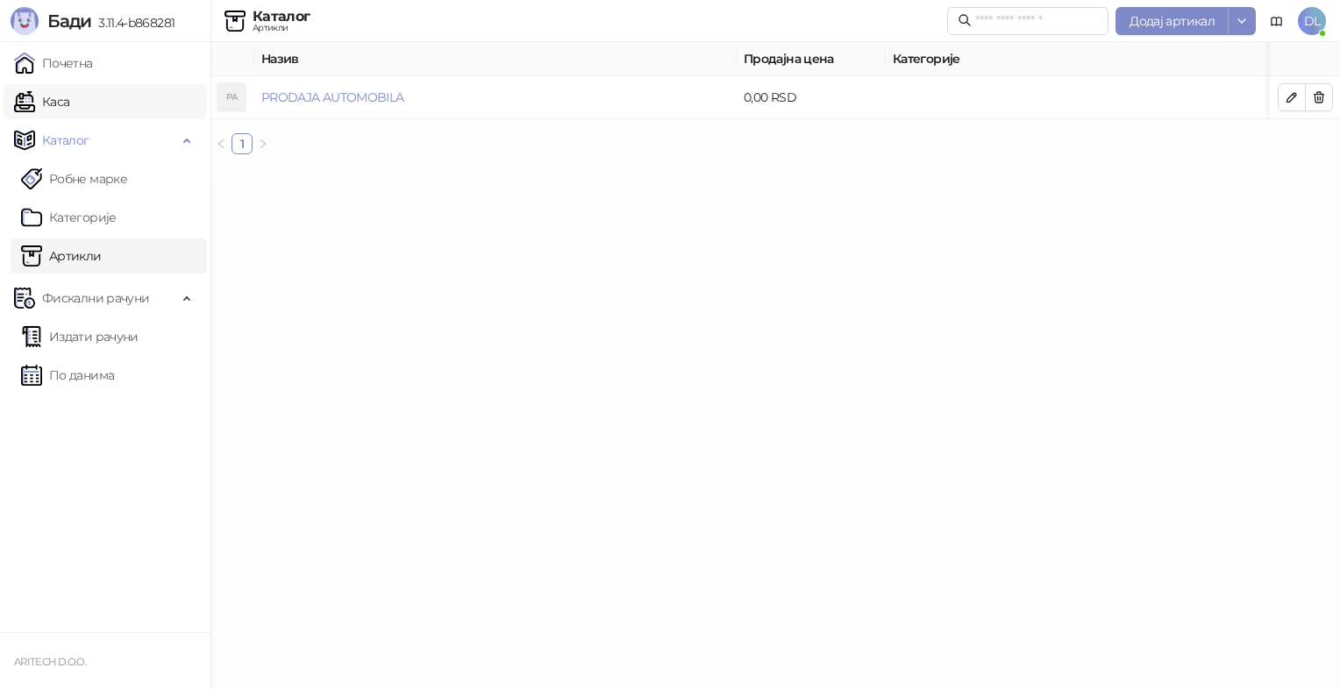
click at [54, 103] on link "Каса" at bounding box center [41, 101] width 55 height 35
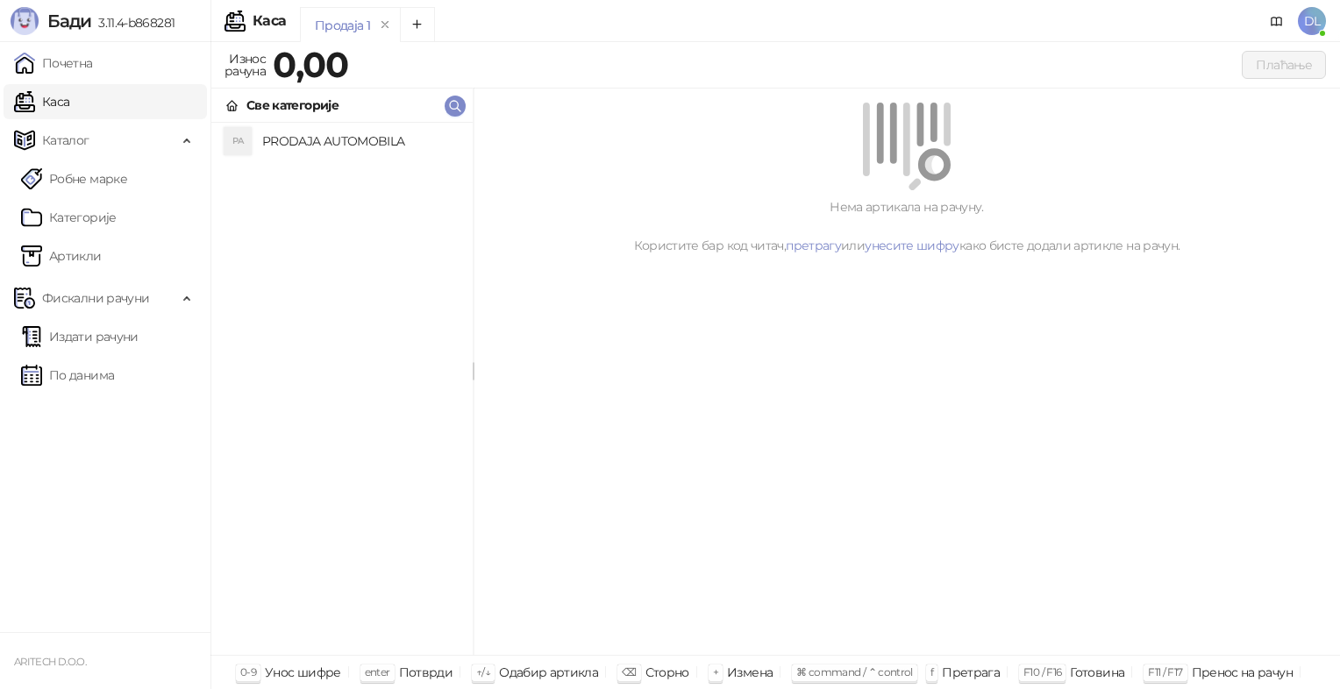
click at [285, 139] on h4 "PRODAJA AUTOMOBILA" at bounding box center [360, 141] width 196 height 28
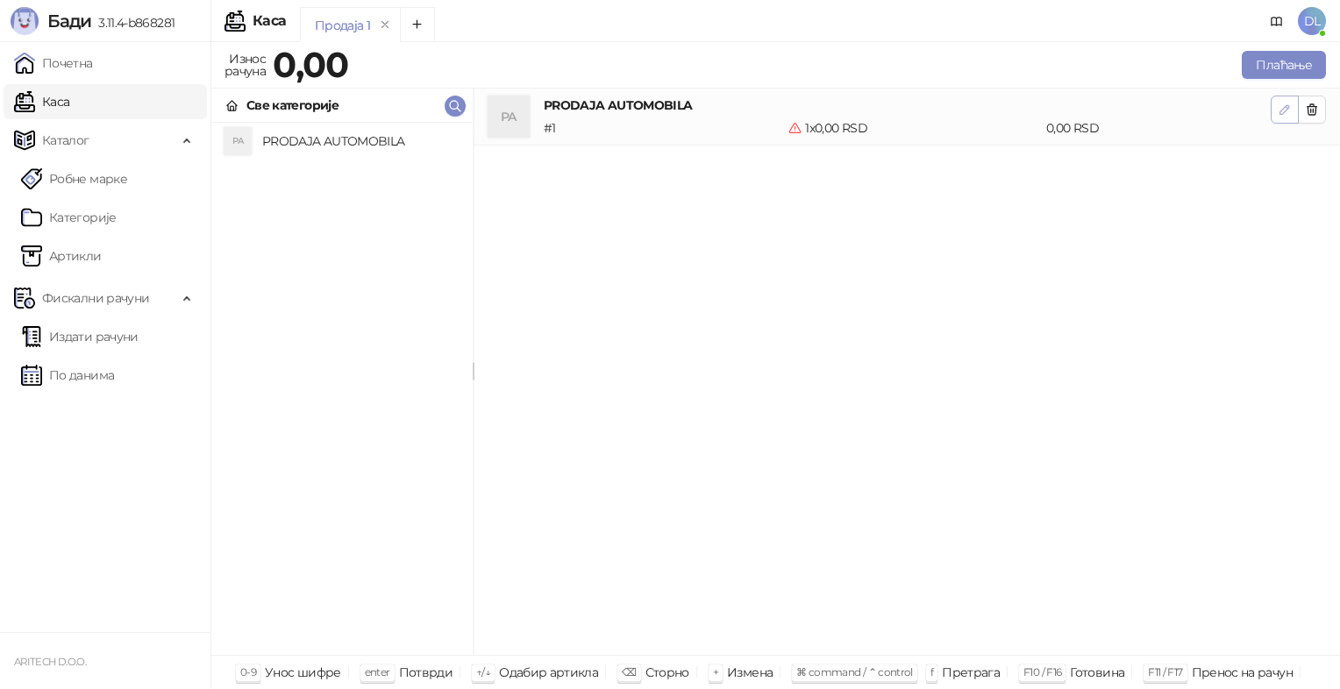
click at [1283, 108] on icon "button" at bounding box center [1284, 109] width 9 height 9
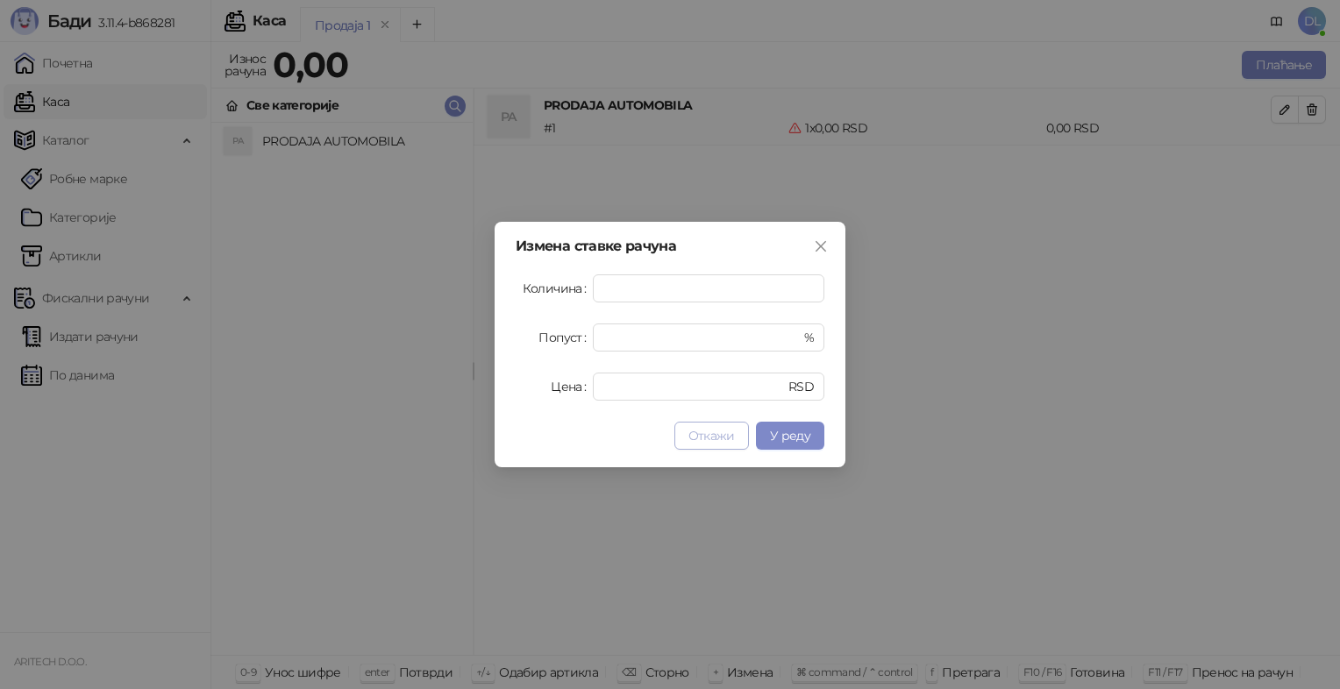
click at [712, 434] on span "Откажи" at bounding box center [711, 436] width 46 height 16
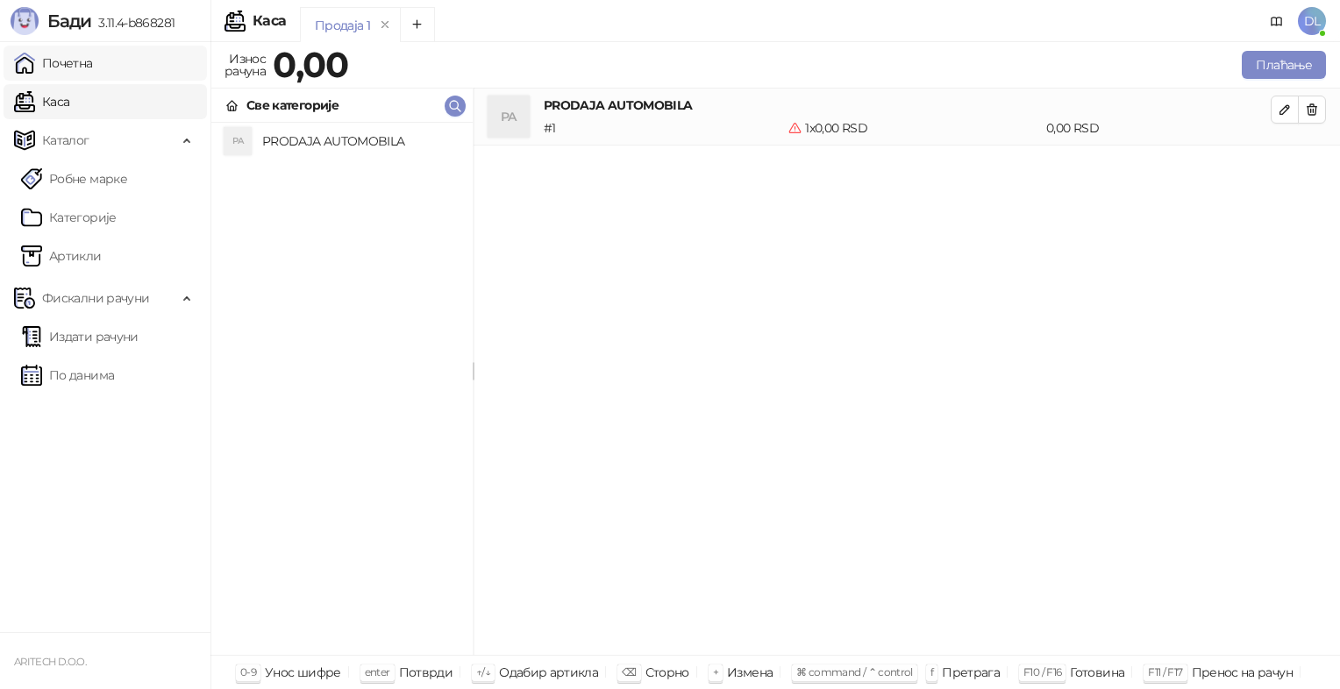
click at [88, 66] on link "Почетна" at bounding box center [53, 63] width 79 height 35
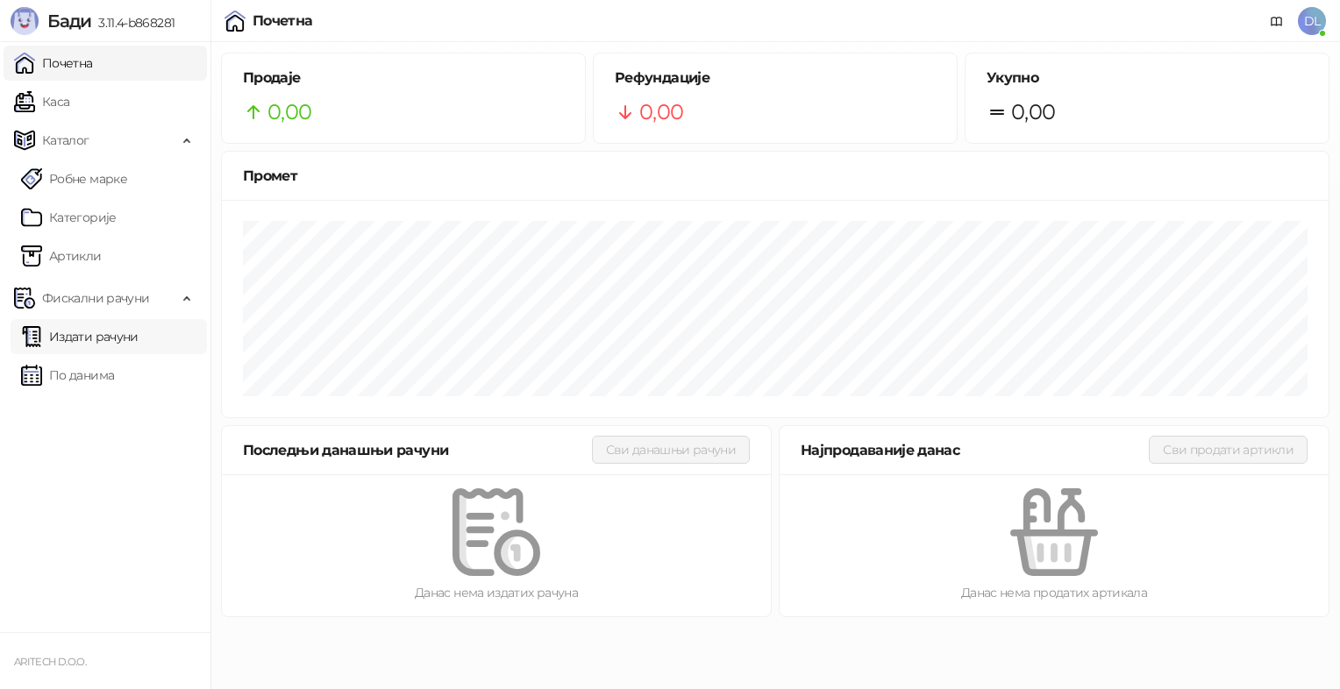
click at [89, 334] on link "Издати рачуни" at bounding box center [80, 336] width 118 height 35
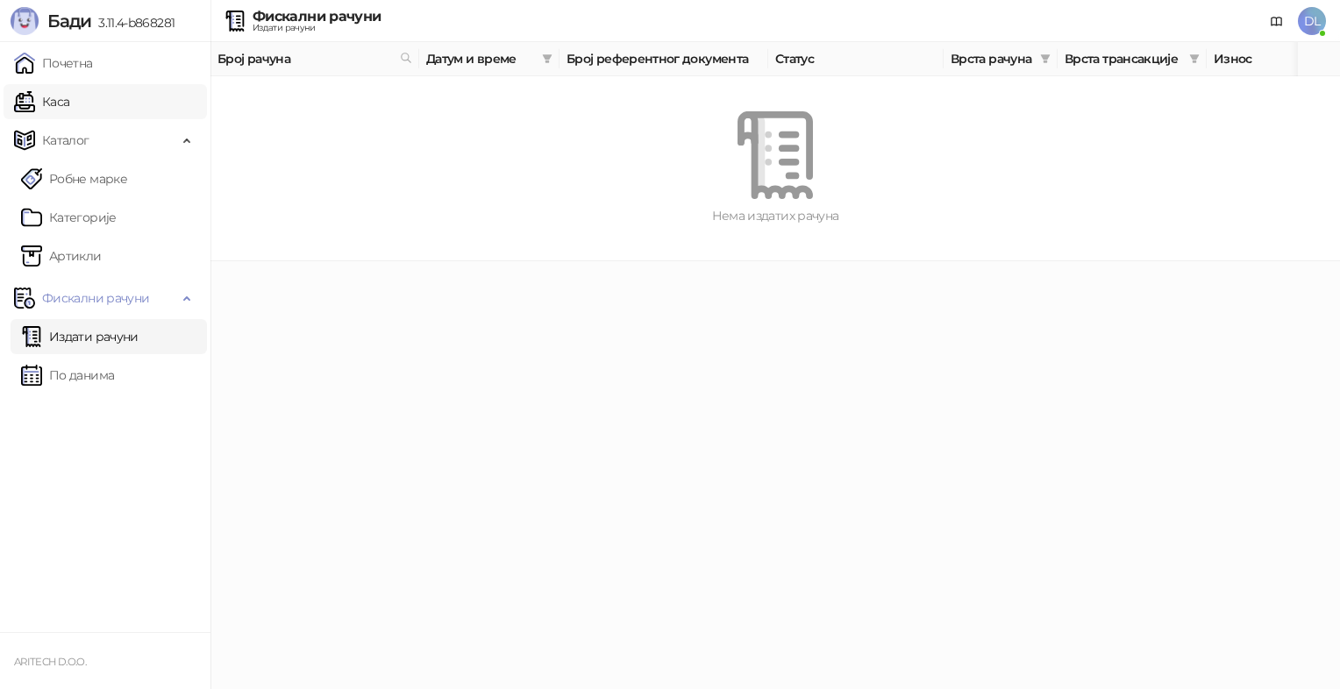
click at [42, 103] on link "Каса" at bounding box center [41, 101] width 55 height 35
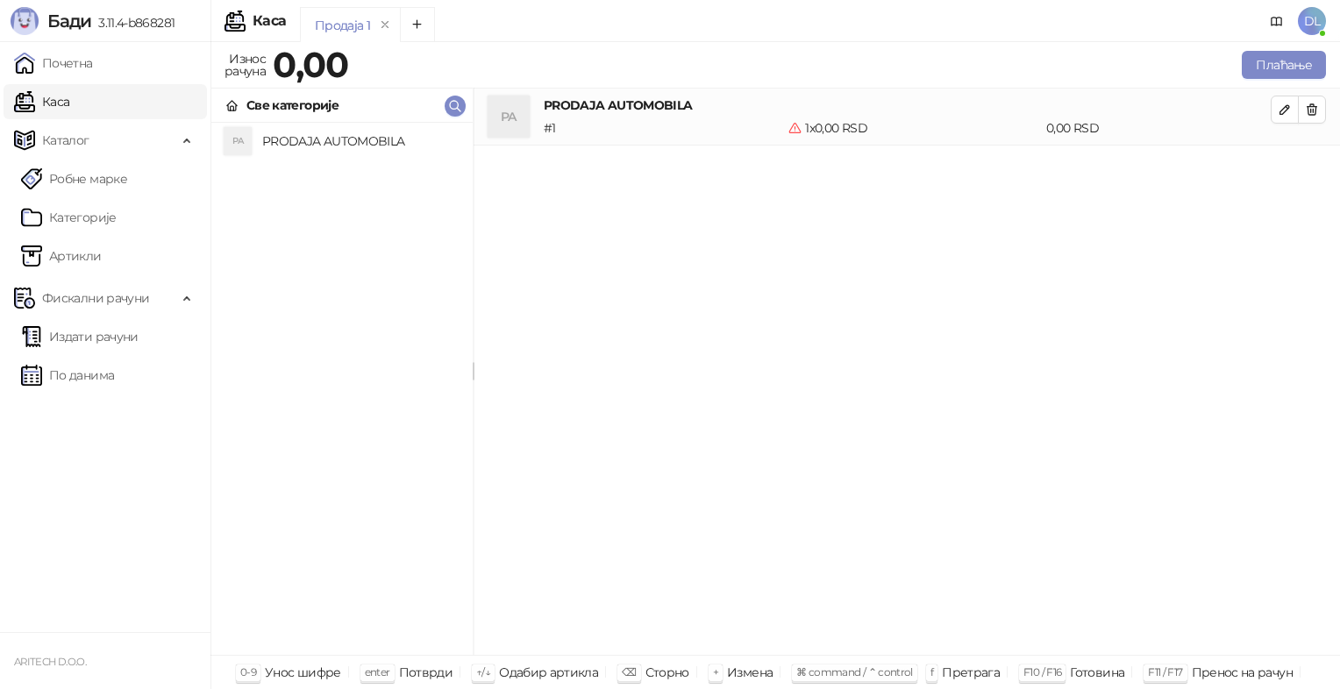
click at [48, 104] on link "Каса" at bounding box center [41, 101] width 55 height 35
click at [67, 216] on link "Категорије" at bounding box center [69, 217] width 96 height 35
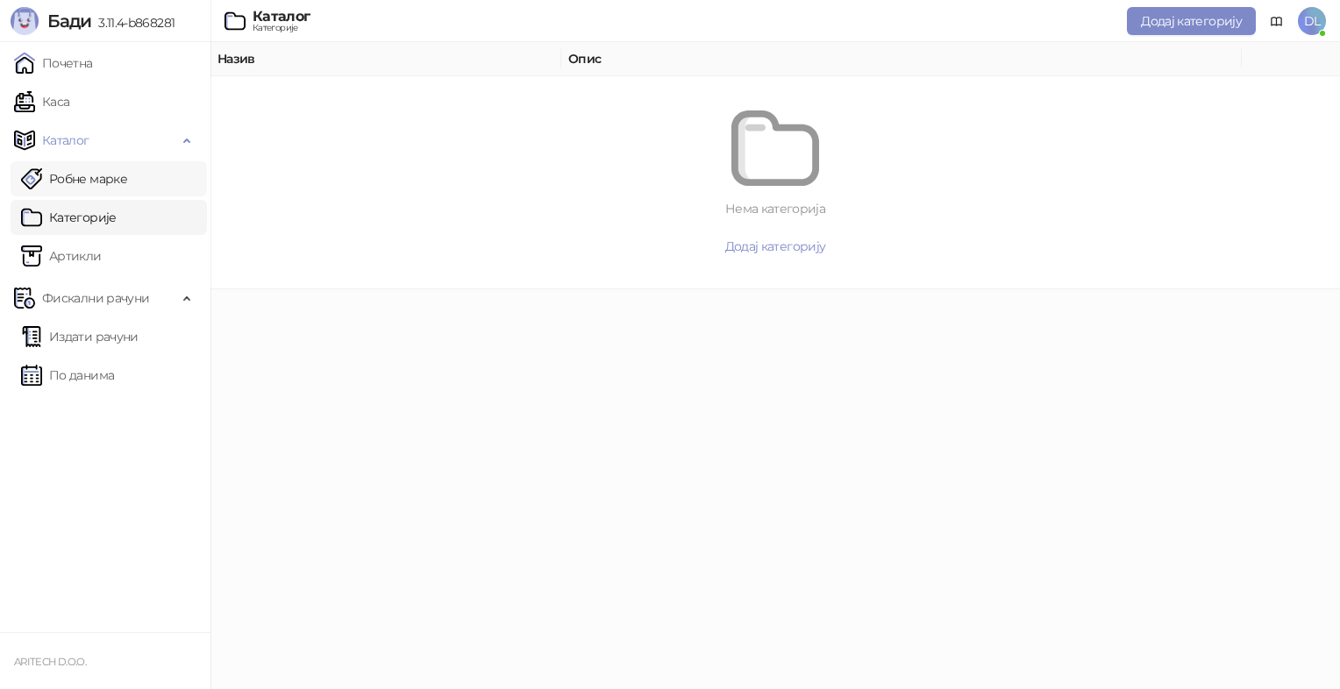
click at [74, 177] on link "Робне марке" at bounding box center [74, 178] width 106 height 35
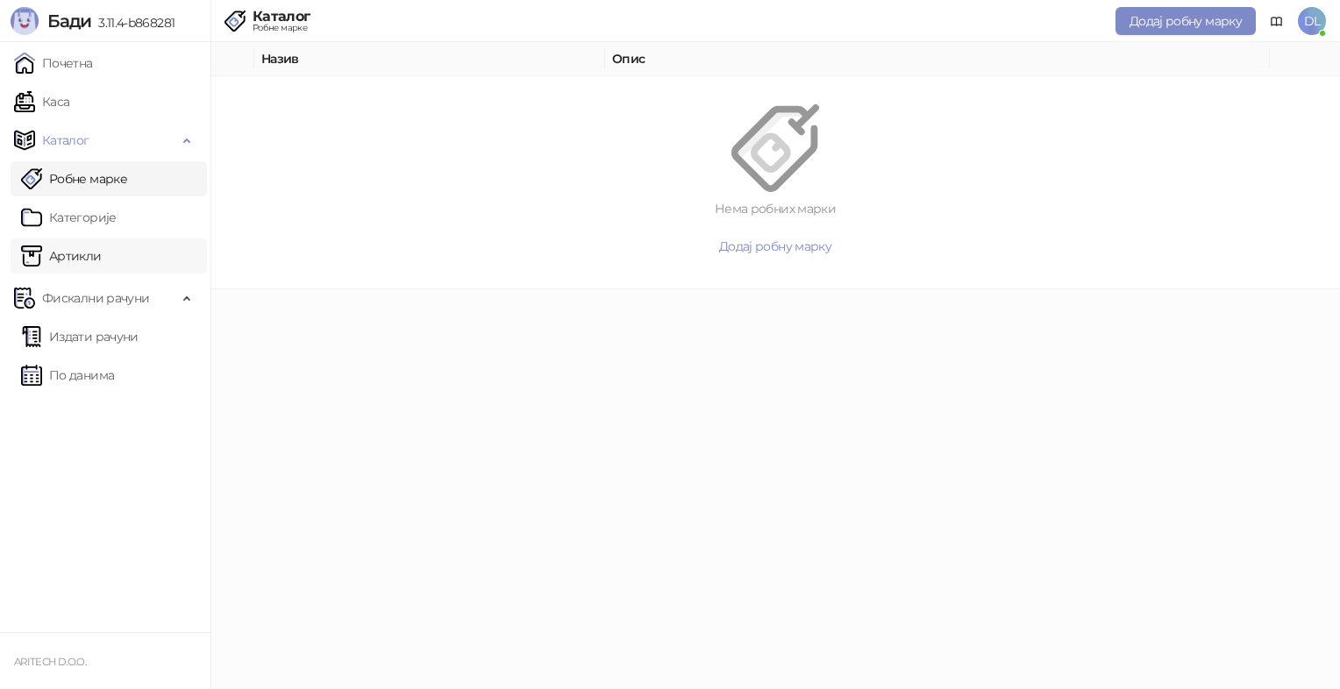
click at [70, 254] on link "Артикли" at bounding box center [61, 256] width 81 height 35
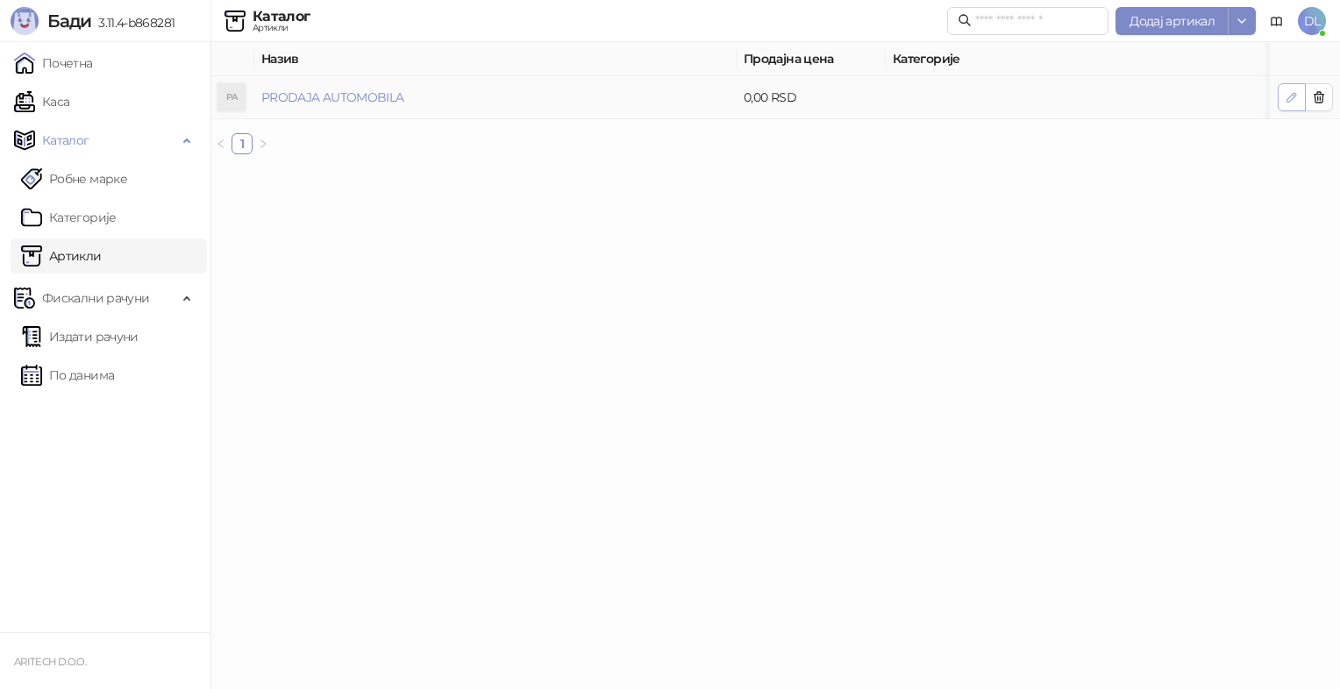
click at [1300, 93] on button "button" at bounding box center [1292, 97] width 28 height 28
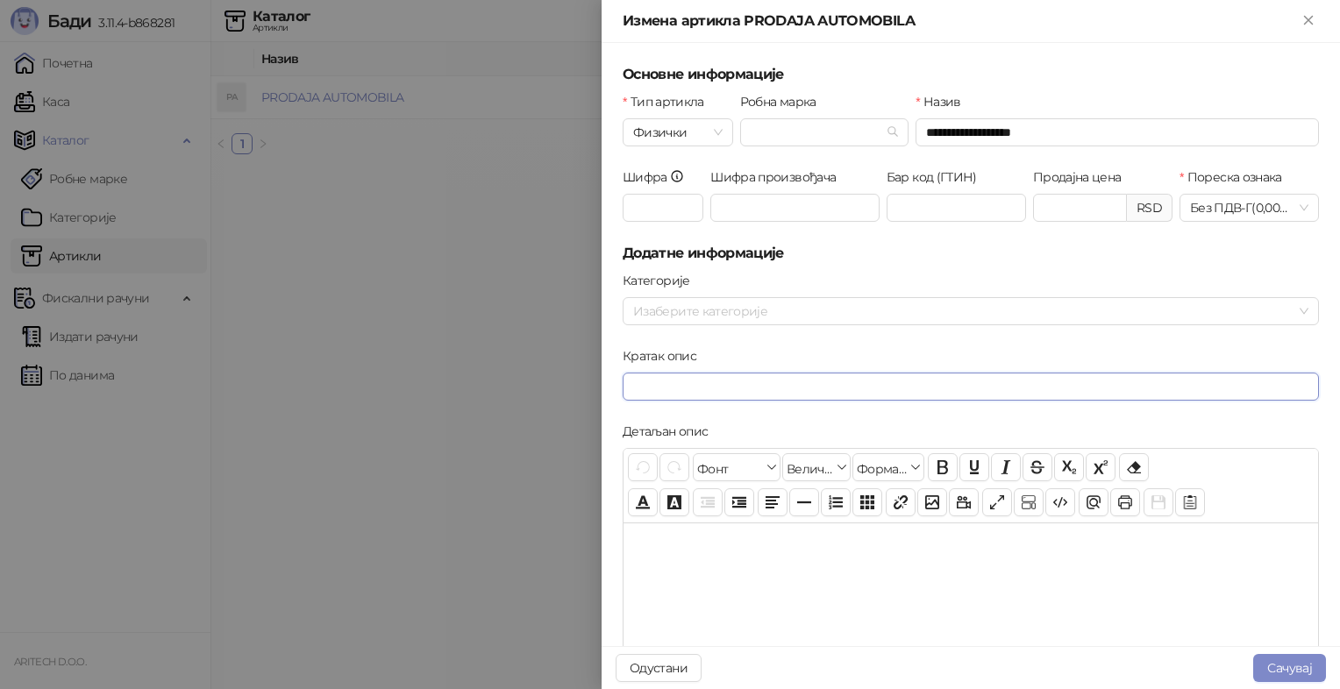
click at [667, 387] on input "Кратак опис" at bounding box center [971, 387] width 696 height 28
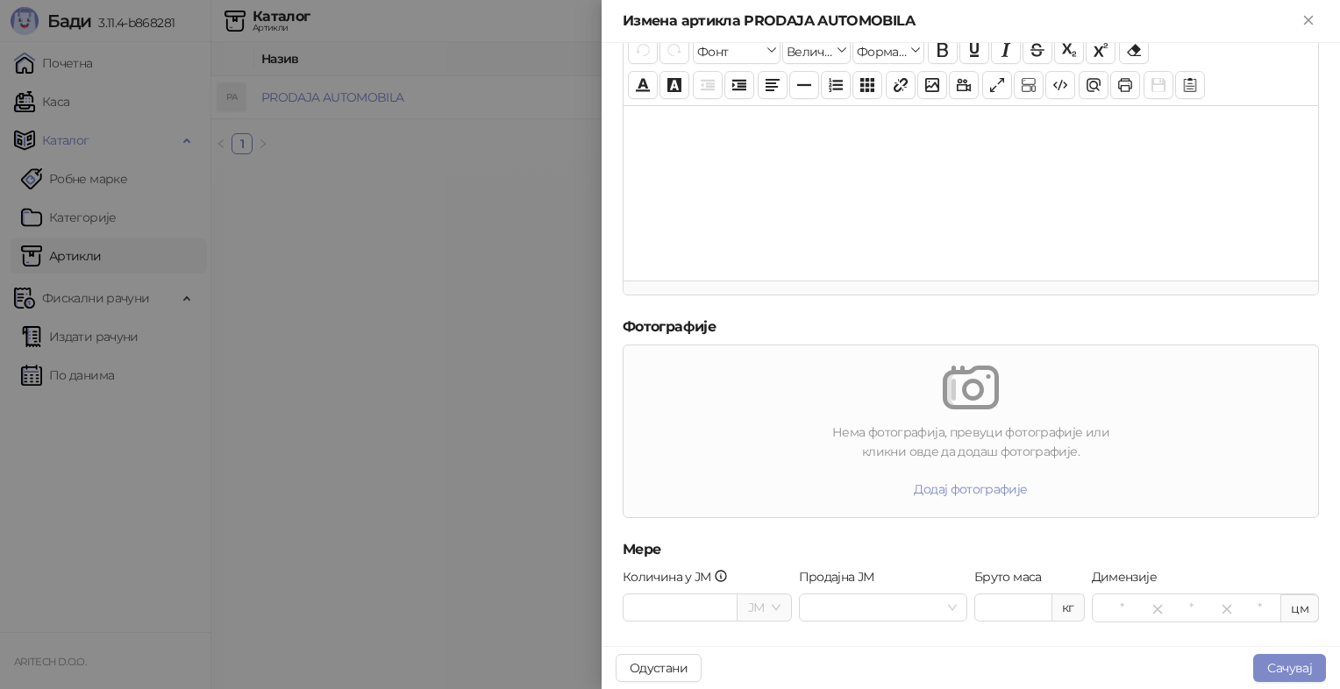
scroll to position [511, 0]
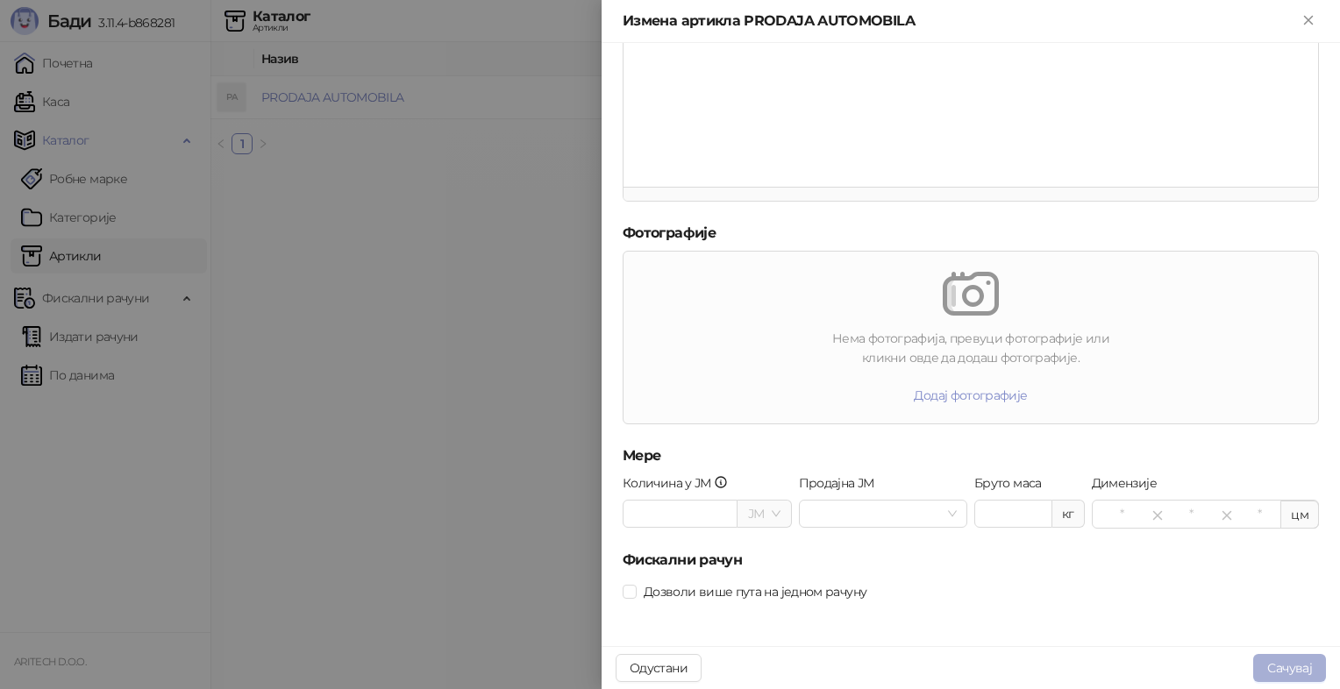
click at [1286, 668] on button "Сачувај" at bounding box center [1289, 668] width 73 height 28
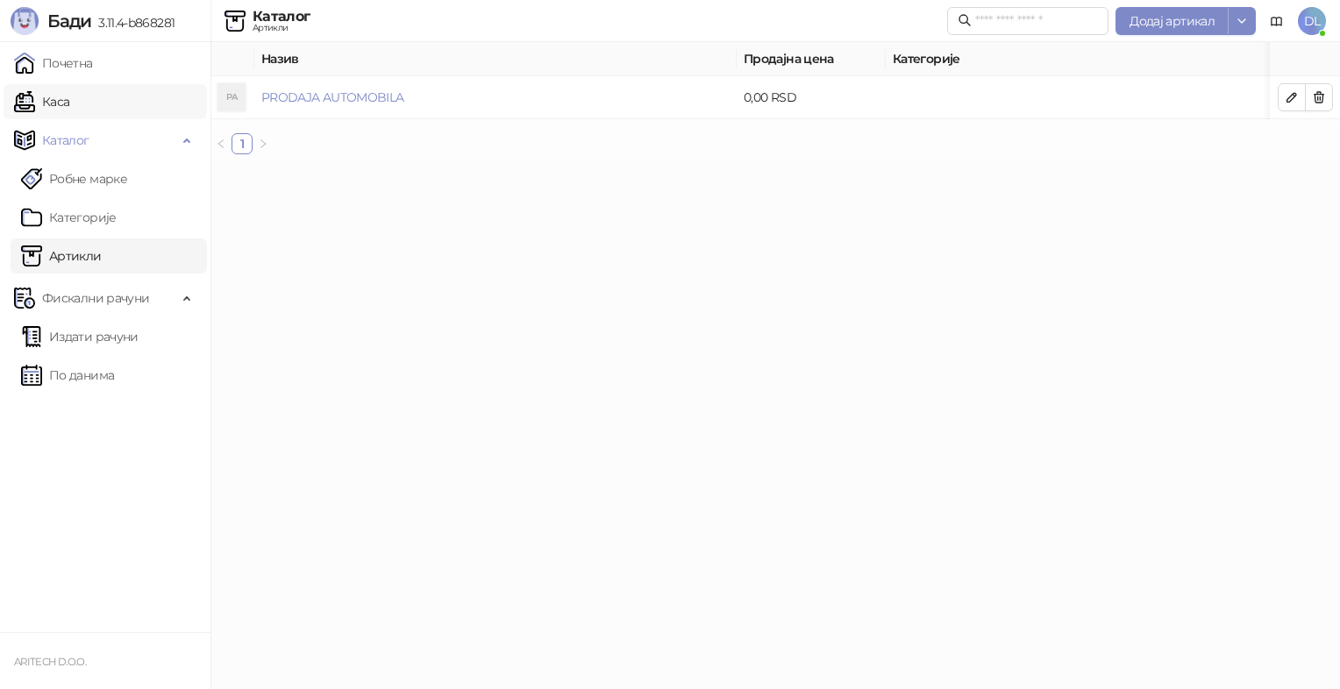
click at [60, 103] on link "Каса" at bounding box center [41, 101] width 55 height 35
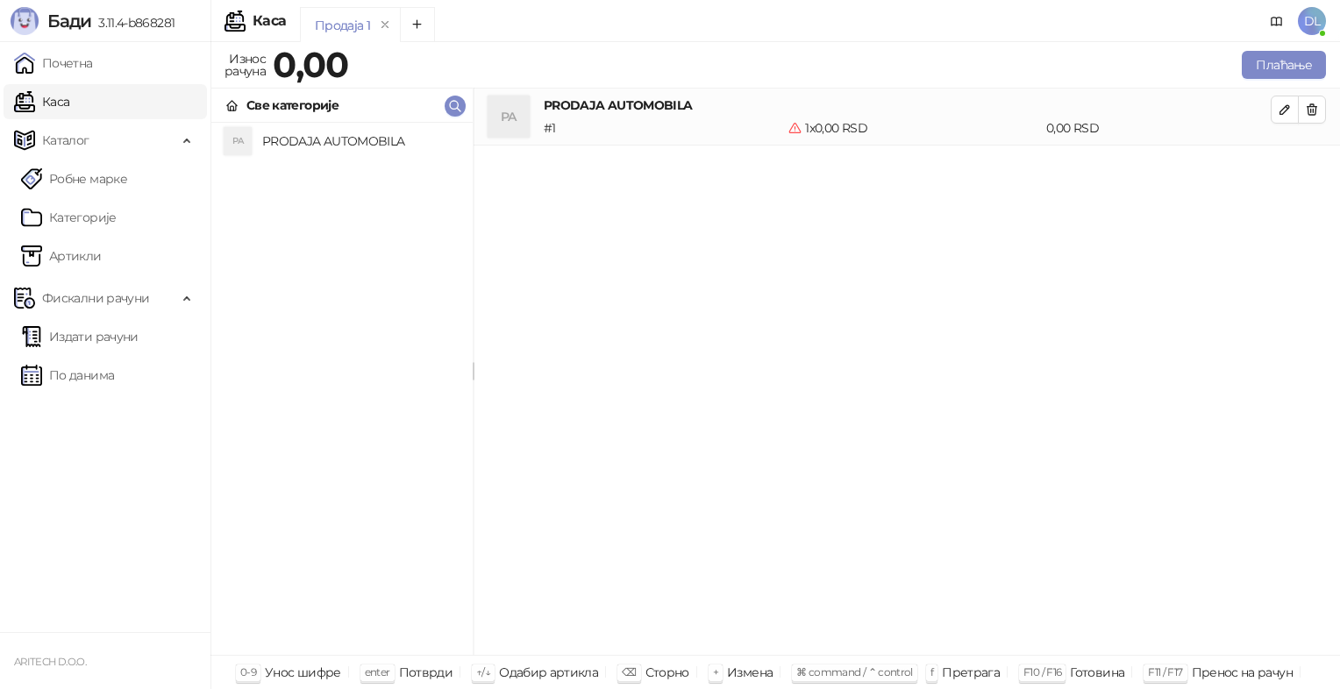
click at [238, 142] on div "PA" at bounding box center [238, 141] width 28 height 28
click at [1279, 108] on icon "button" at bounding box center [1285, 110] width 14 height 14
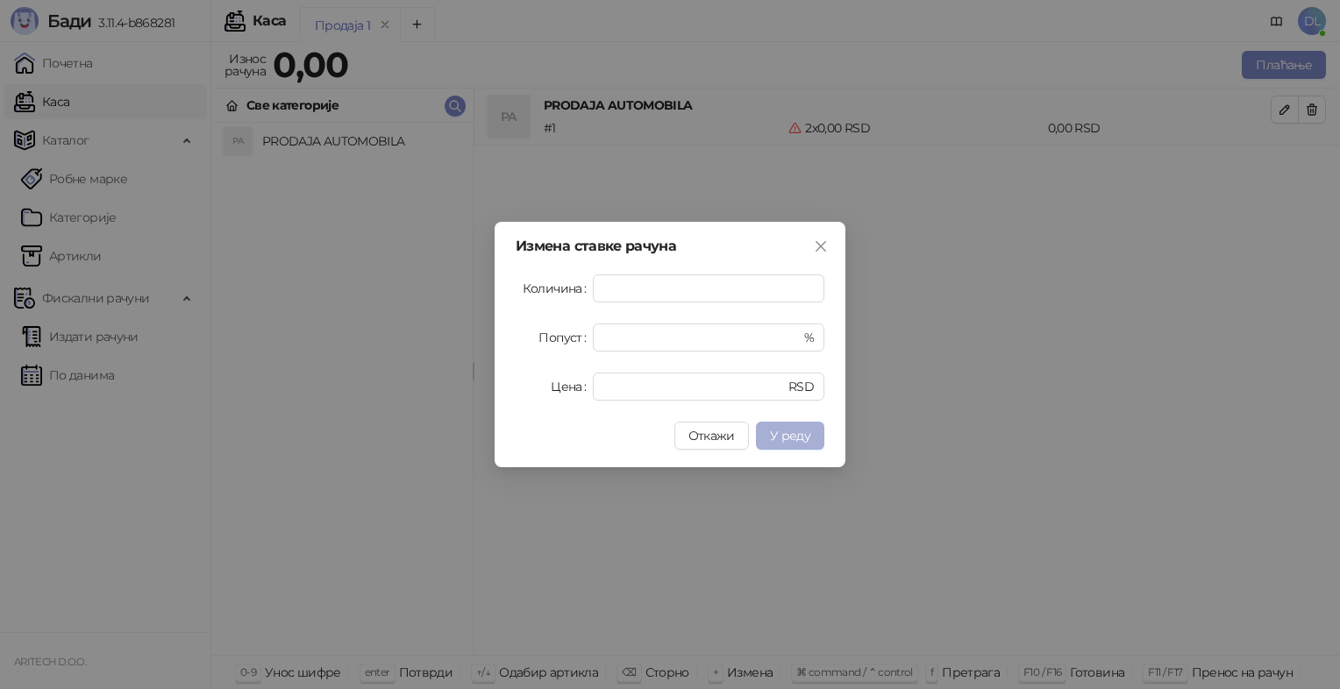
type input "*"
click at [802, 425] on button "У реду" at bounding box center [790, 436] width 68 height 28
